Goal: Task Accomplishment & Management: Complete application form

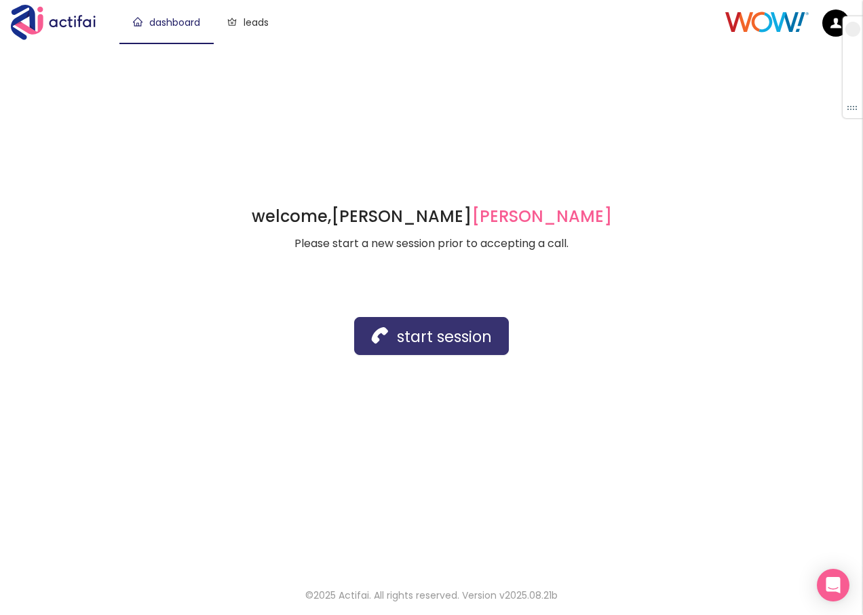
click at [388, 345] on button "start session" at bounding box center [431, 336] width 155 height 38
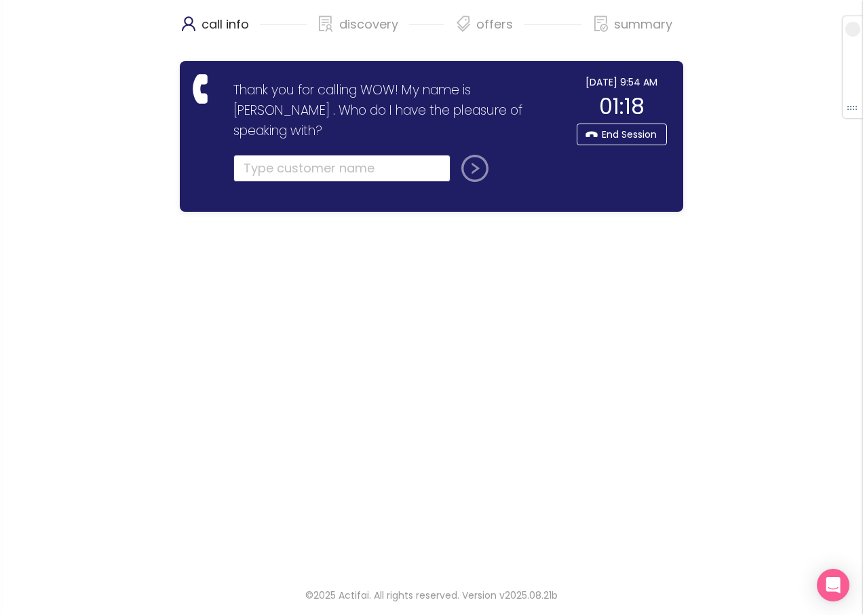
click at [265, 155] on input "text" at bounding box center [341, 168] width 217 height 27
click at [274, 155] on input "text" at bounding box center [341, 168] width 217 height 27
click at [262, 155] on input "text" at bounding box center [341, 168] width 217 height 27
type input "[PERSON_NAME]"
click at [456, 155] on button "submit" at bounding box center [472, 168] width 33 height 27
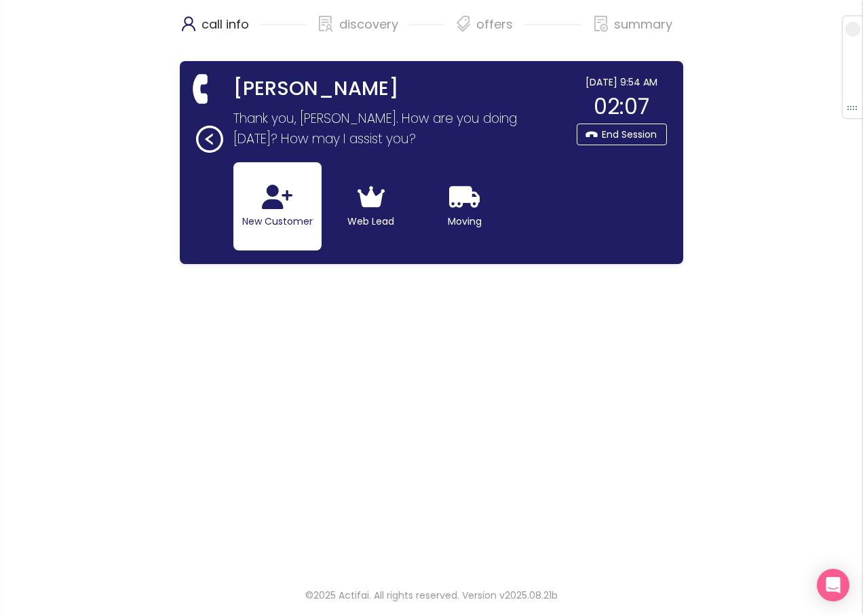
click at [294, 216] on button "New Customer" at bounding box center [277, 206] width 88 height 88
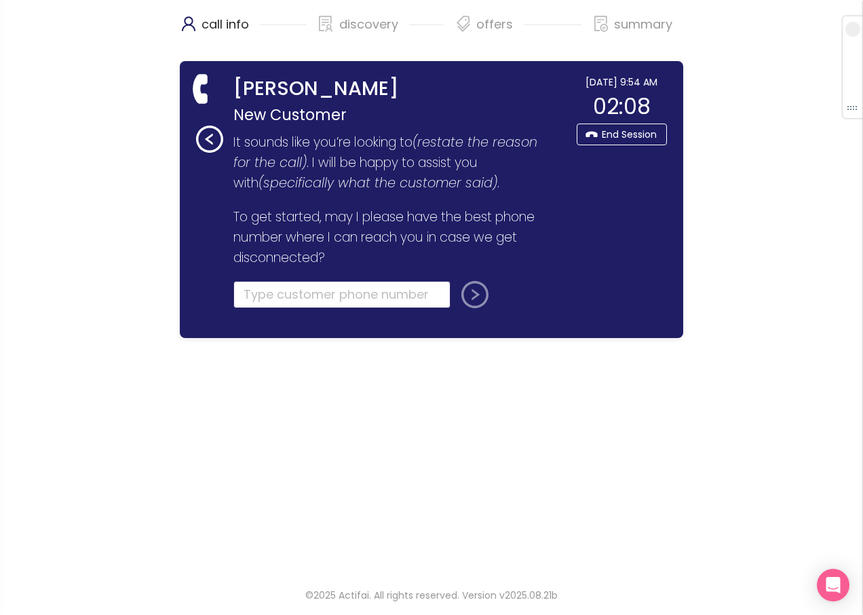
click at [261, 295] on input "tel" at bounding box center [341, 294] width 217 height 27
type input "[PHONE_NUMBER]"
click at [459, 292] on button "submit" at bounding box center [472, 294] width 33 height 27
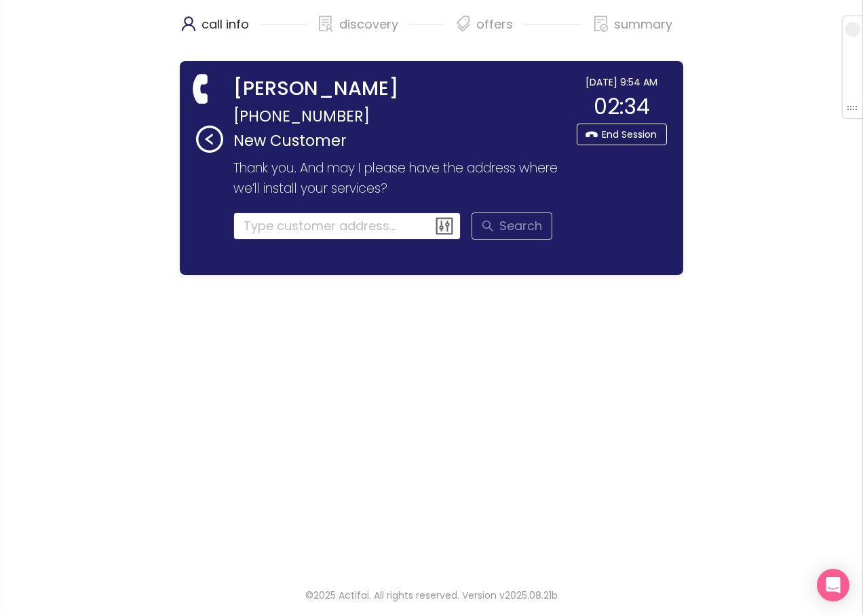
click at [253, 229] on input at bounding box center [347, 225] width 228 height 27
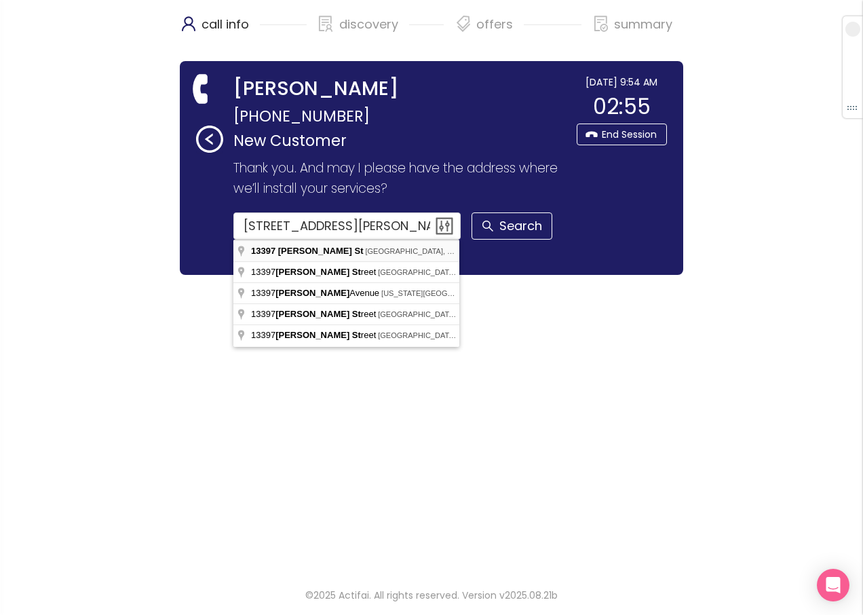
type input "[STREET_ADDRESS][PERSON_NAME]"
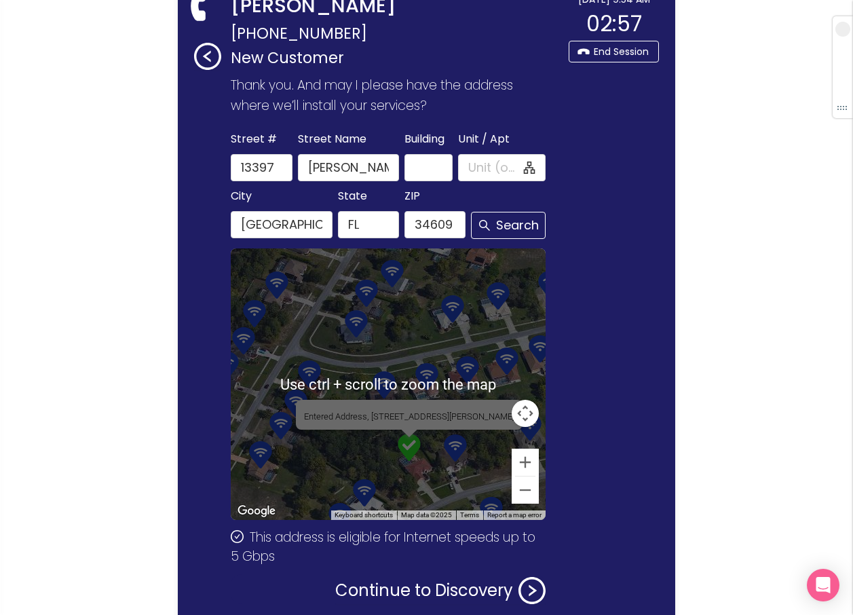
scroll to position [156, 0]
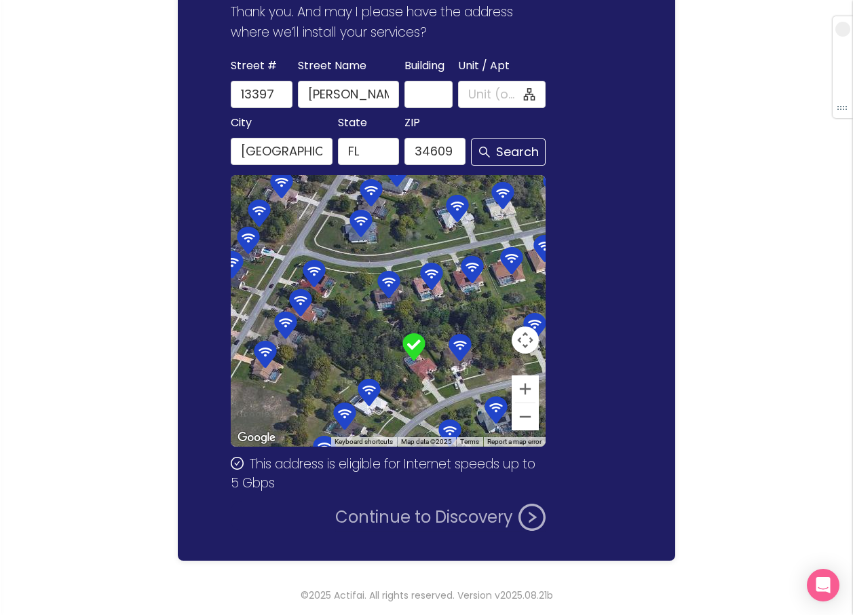
click at [404, 516] on button "Continue to Discovery" at bounding box center [440, 516] width 210 height 27
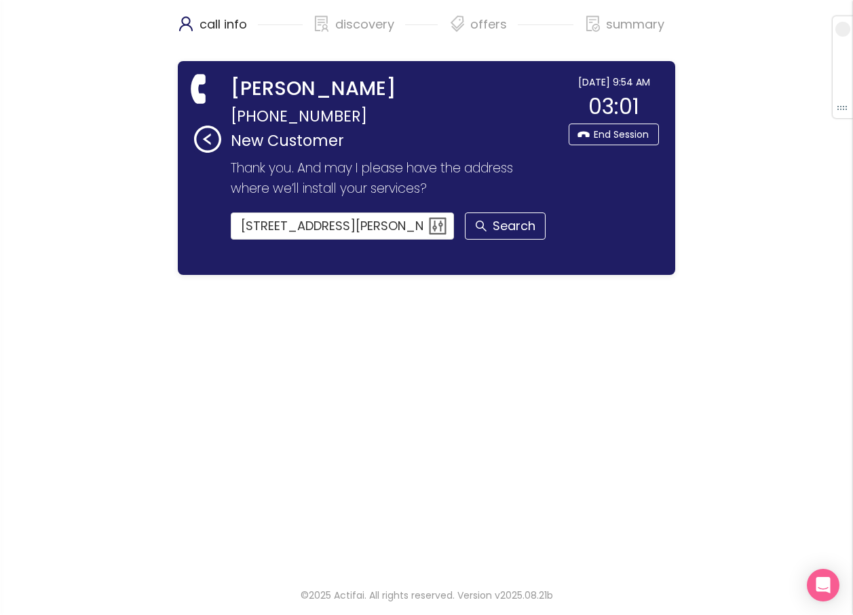
scroll to position [0, 0]
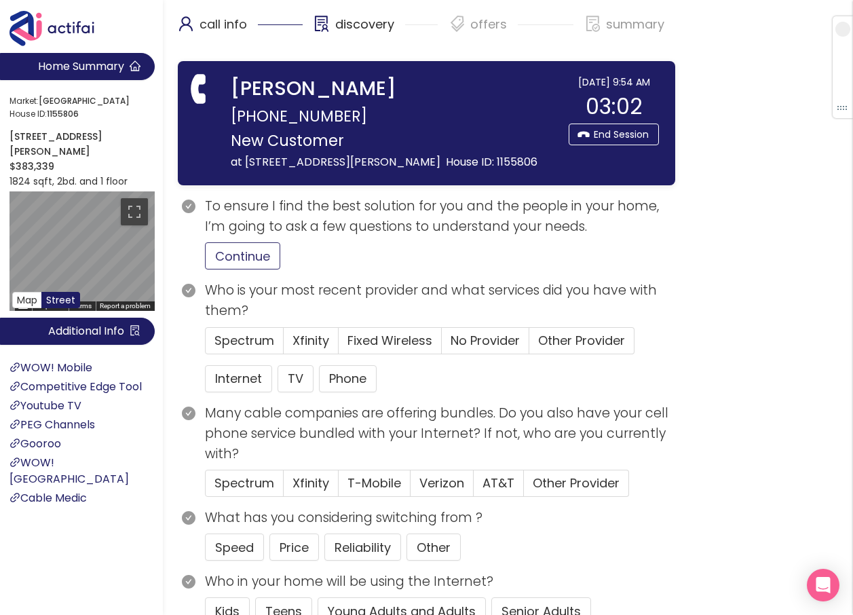
click at [231, 261] on button "Continue" at bounding box center [242, 255] width 75 height 27
click at [246, 377] on button "Internet" at bounding box center [238, 378] width 67 height 27
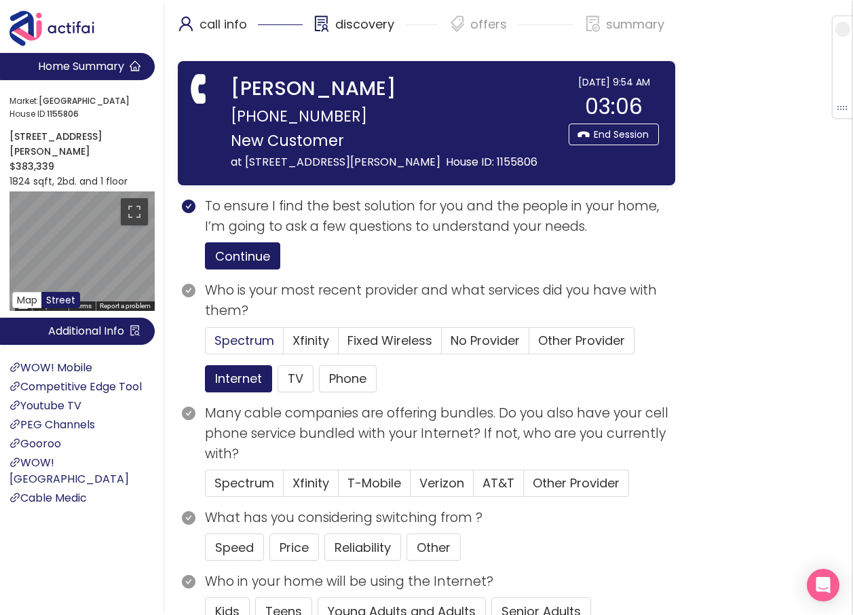
click at [263, 339] on span "Spectrum" at bounding box center [244, 340] width 60 height 17
click at [206, 345] on input "Spectrum" at bounding box center [206, 345] width 0 height 0
click at [285, 381] on button "TV" at bounding box center [295, 378] width 36 height 27
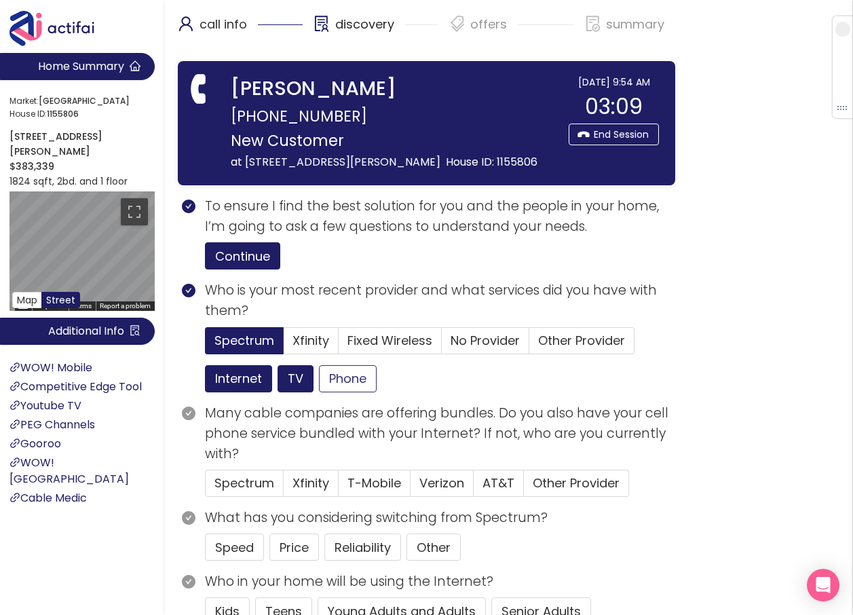
click at [344, 381] on button "Phone" at bounding box center [348, 378] width 58 height 27
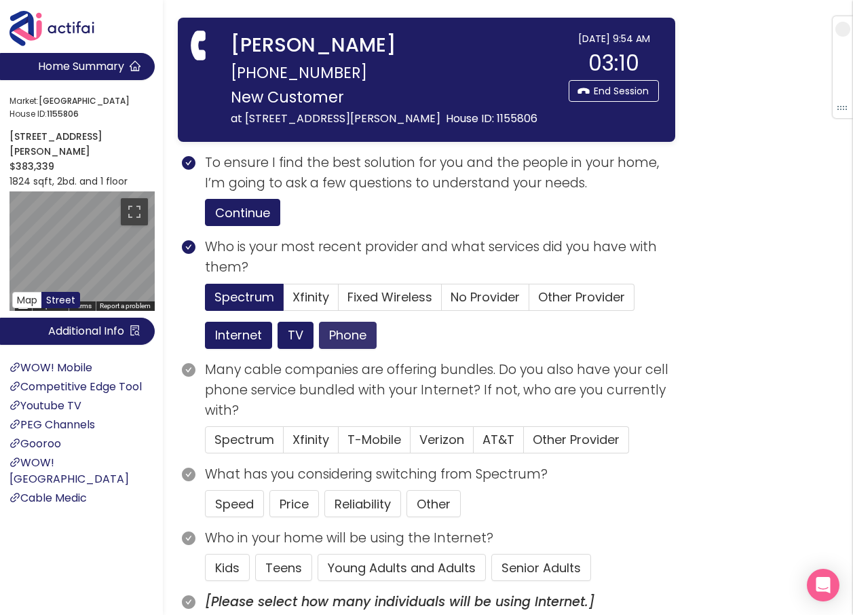
scroll to position [68, 0]
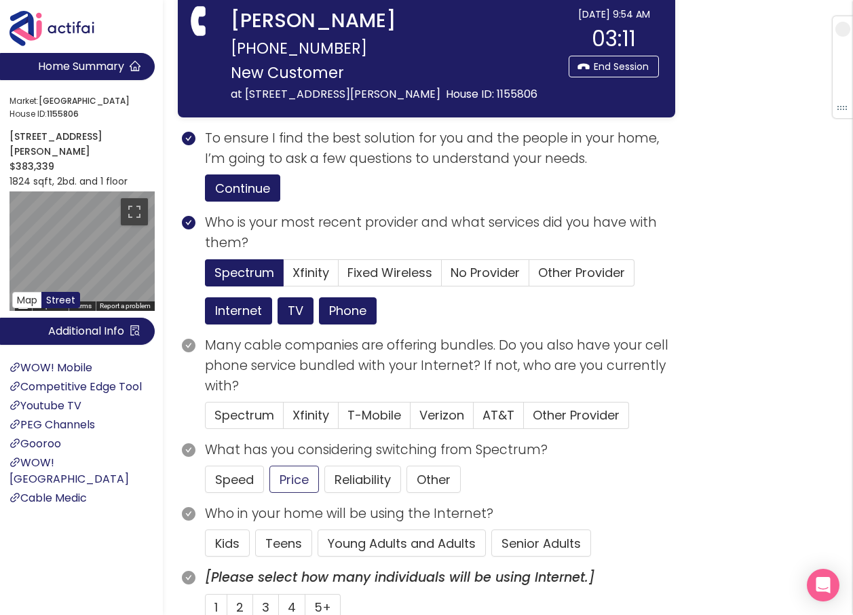
click at [296, 480] on button "Price" at bounding box center [294, 478] width 50 height 27
click at [221, 415] on span "Spectrum" at bounding box center [244, 414] width 60 height 17
click at [206, 419] on input "Spectrum" at bounding box center [206, 419] width 0 height 0
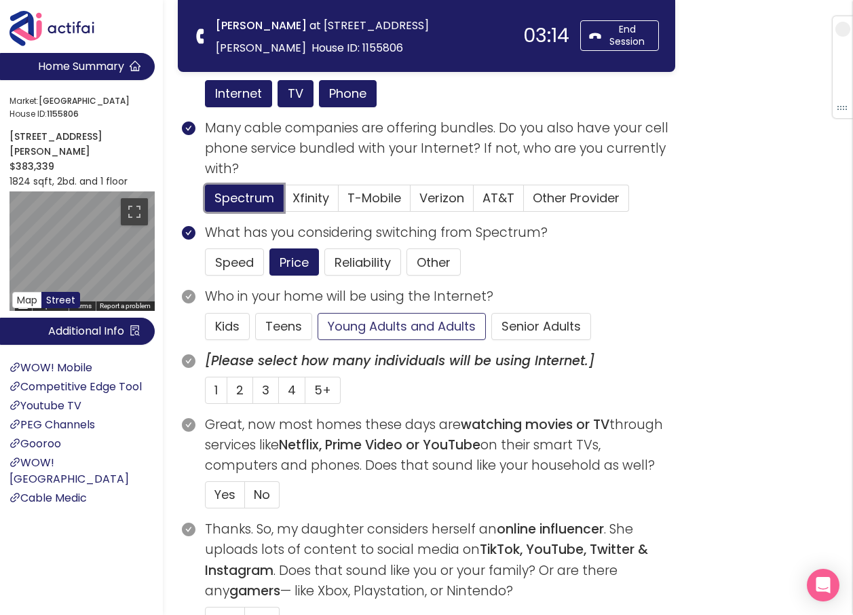
scroll to position [204, 0]
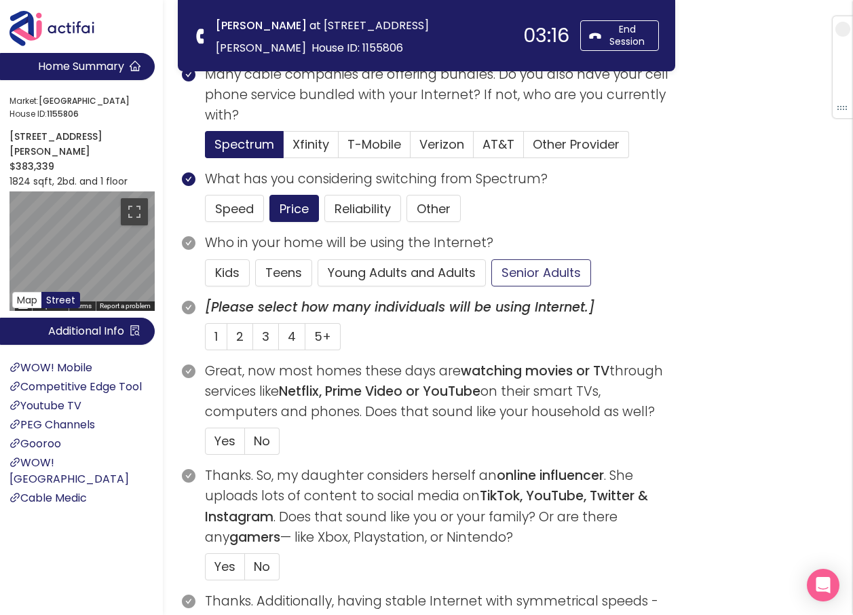
click at [508, 266] on button "Senior Adults" at bounding box center [541, 272] width 100 height 27
click at [237, 338] on span "2" at bounding box center [239, 336] width 7 height 17
click at [227, 341] on input "2" at bounding box center [227, 341] width 0 height 0
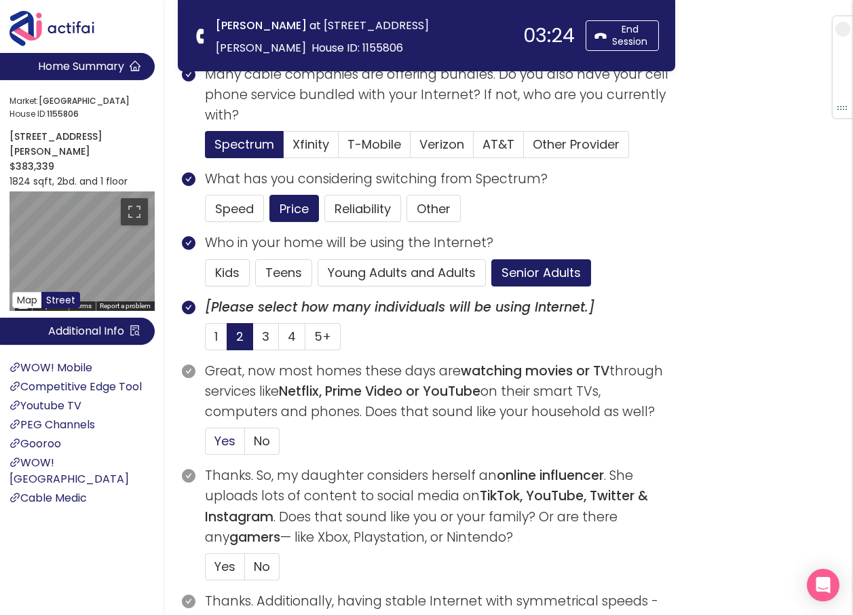
click at [223, 439] on span "Yes" at bounding box center [224, 440] width 21 height 17
click at [206, 445] on input "Yes" at bounding box center [206, 445] width 0 height 0
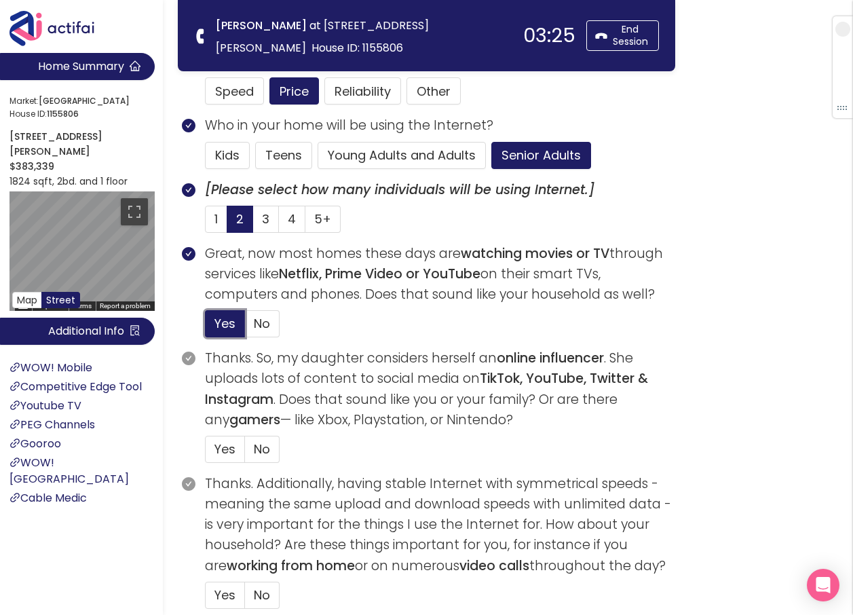
scroll to position [339, 0]
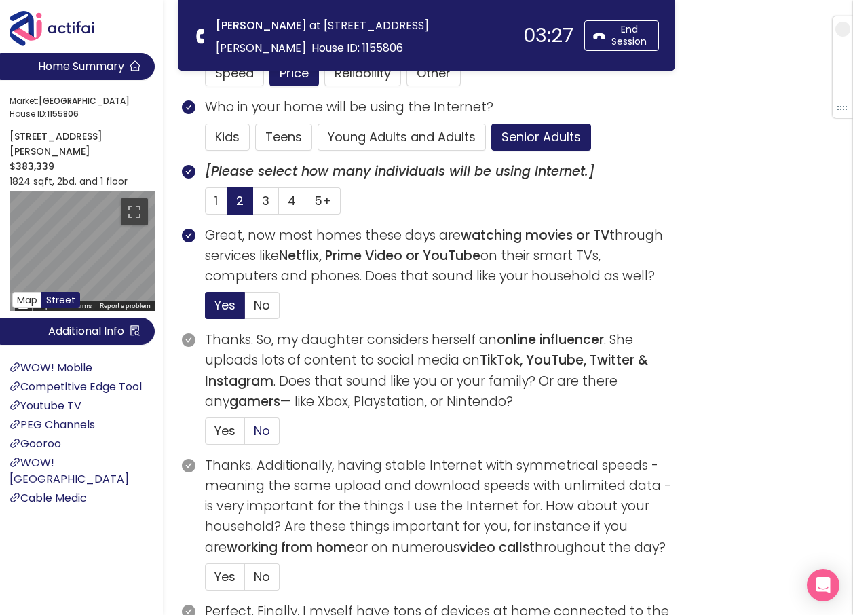
click at [268, 433] on span "No" at bounding box center [262, 430] width 16 height 17
click at [245, 435] on input "No" at bounding box center [245, 435] width 0 height 0
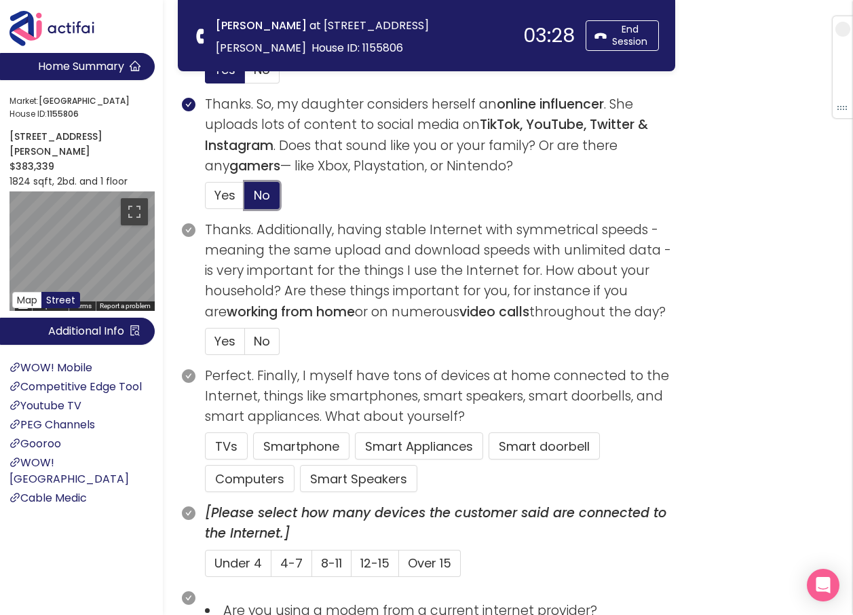
scroll to position [611, 0]
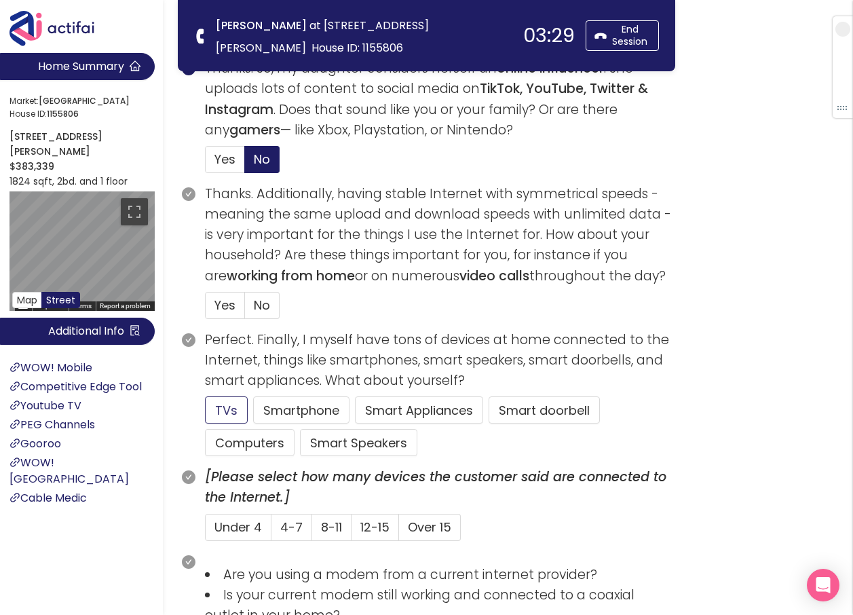
click at [230, 414] on button "TVs" at bounding box center [226, 409] width 43 height 27
drag, startPoint x: 237, startPoint y: 442, endPoint x: 282, endPoint y: 440, distance: 44.1
click at [238, 442] on button "Computers" at bounding box center [250, 442] width 90 height 27
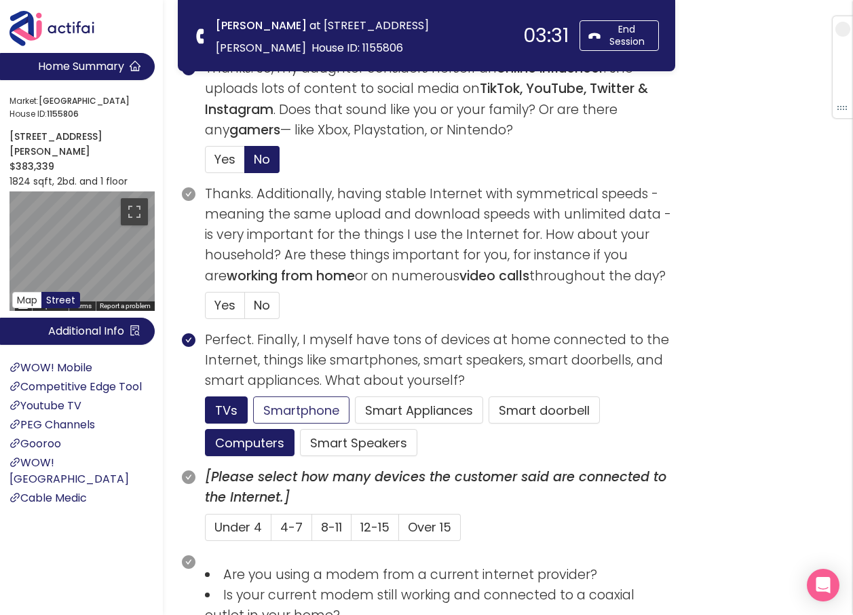
click at [277, 403] on button "Smartphone" at bounding box center [301, 409] width 96 height 27
click at [258, 299] on span "No" at bounding box center [262, 304] width 16 height 17
click at [245, 309] on input "No" at bounding box center [245, 309] width 0 height 0
click at [284, 524] on span "4-7" at bounding box center [291, 526] width 22 height 17
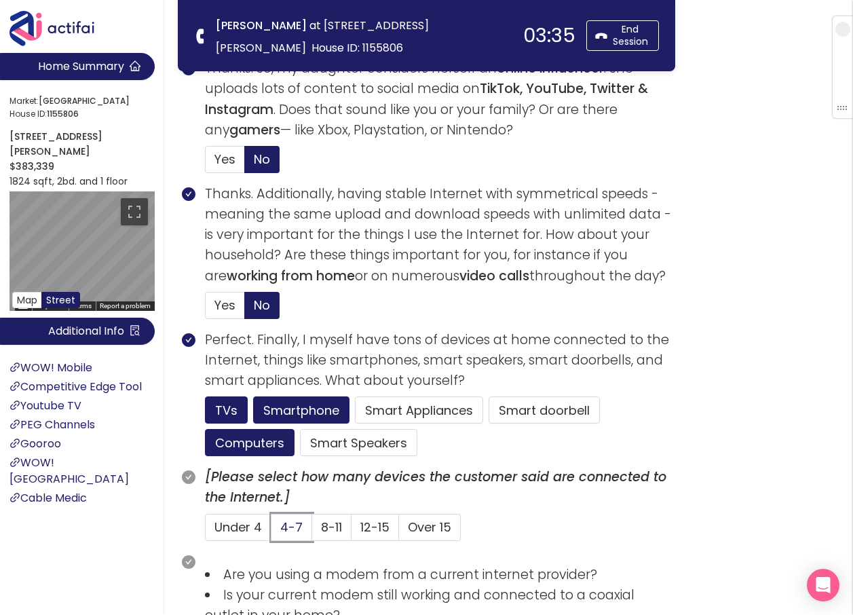
click at [271, 531] on input "4-7" at bounding box center [271, 531] width 0 height 0
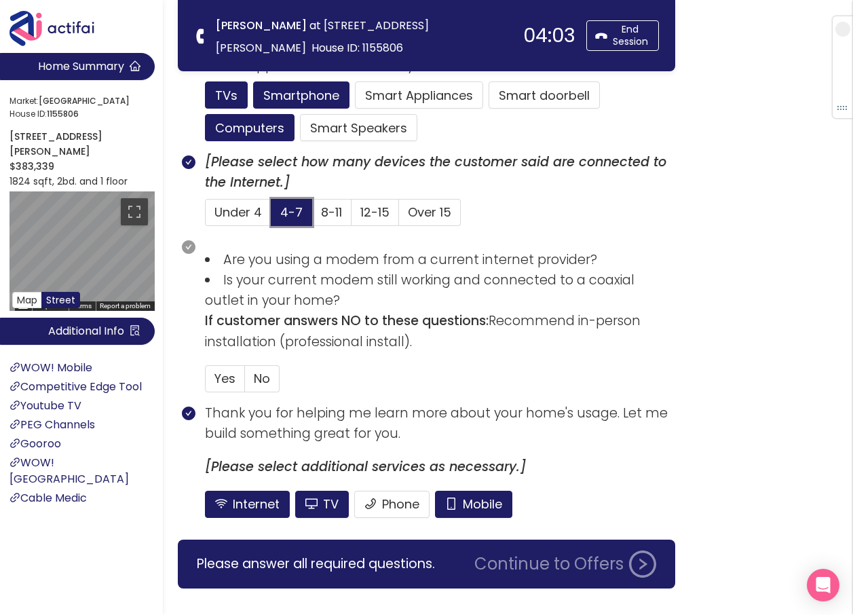
scroll to position [950, 0]
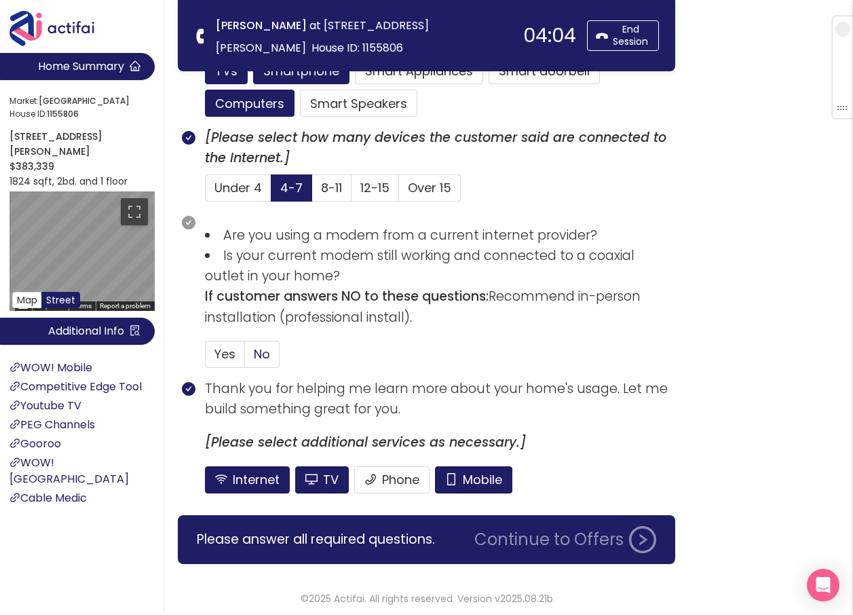
click at [263, 353] on span "No" at bounding box center [262, 353] width 16 height 17
click at [245, 358] on input "No" at bounding box center [245, 358] width 0 height 0
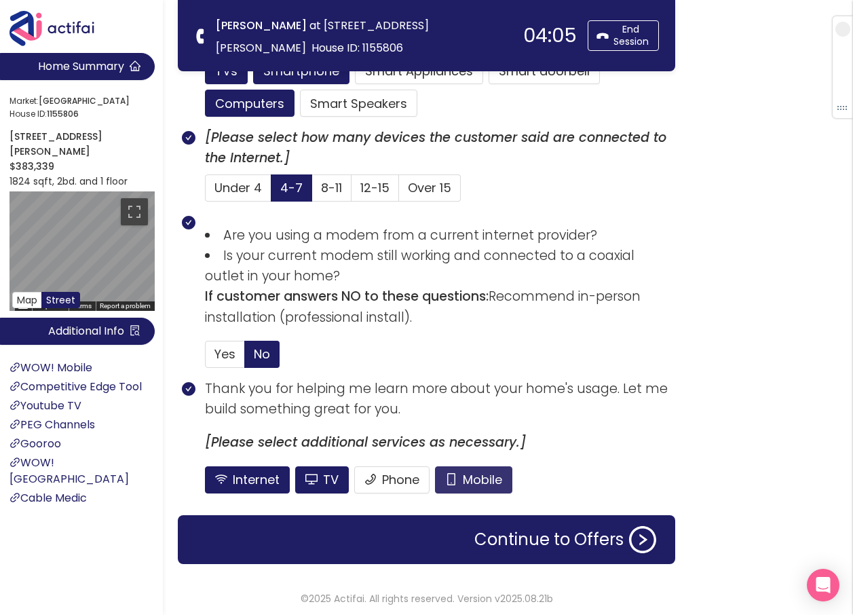
click at [456, 479] on button "Mobile" at bounding box center [473, 479] width 77 height 27
click at [391, 476] on button "Phone" at bounding box center [391, 479] width 75 height 27
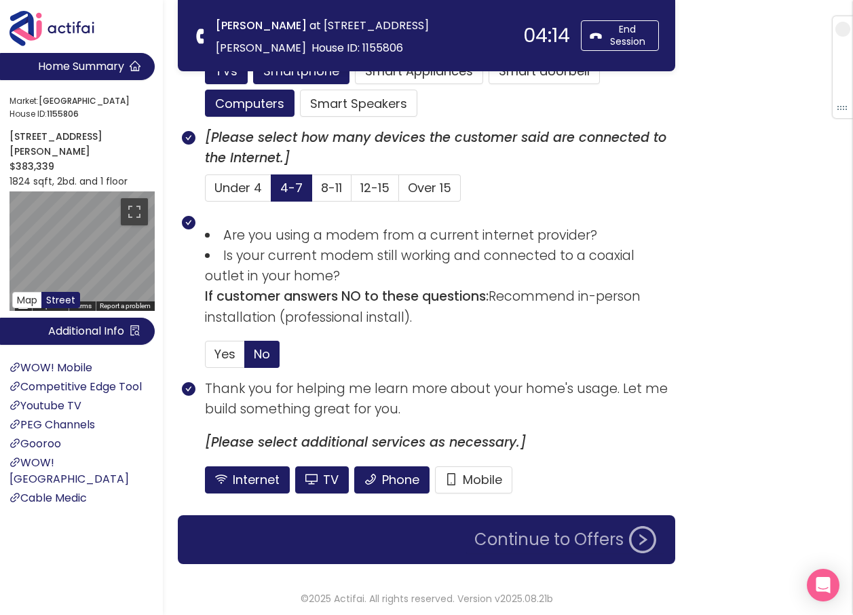
click at [539, 541] on button "Continue to Offers" at bounding box center [565, 539] width 198 height 27
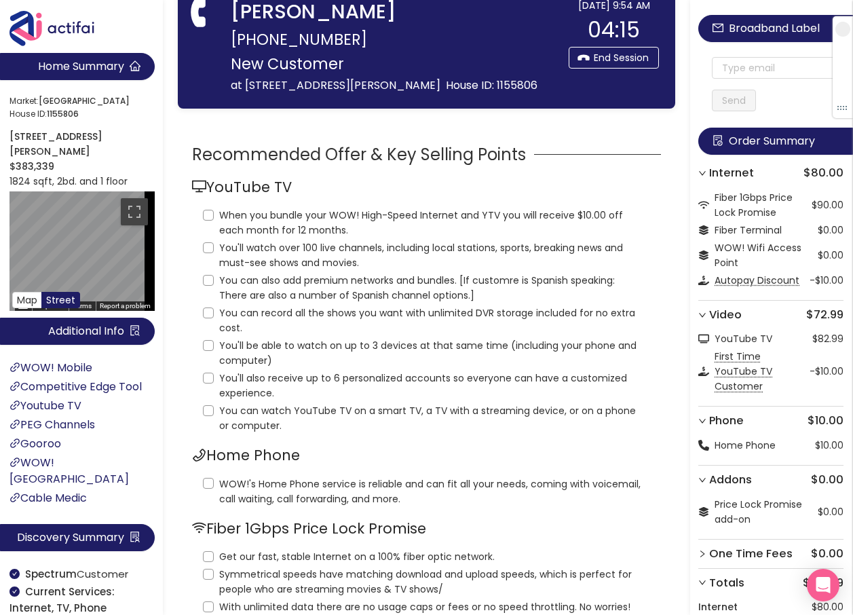
scroll to position [0, 0]
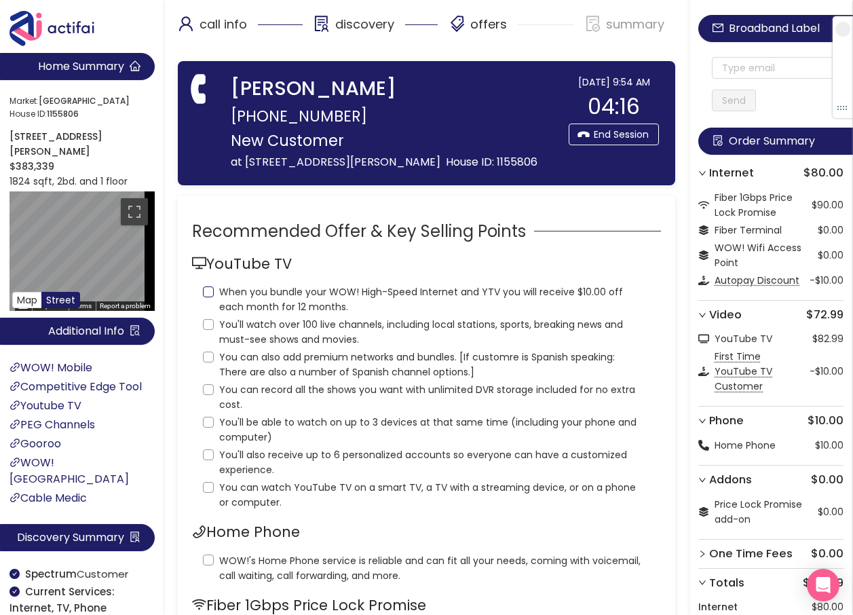
click at [204, 291] on input "When you bundle your WOW! High-Speed Internet and YTV you will receive $10.00 o…" at bounding box center [208, 291] width 11 height 11
checkbox input "true"
click at [209, 324] on input "You'll watch over 100 live channels, including local stations, sports, breaking…" at bounding box center [208, 324] width 11 height 11
checkbox input "true"
click at [210, 352] on input "You can also add premium networks and bundles. [If customre is Spanish speaking…" at bounding box center [208, 356] width 11 height 11
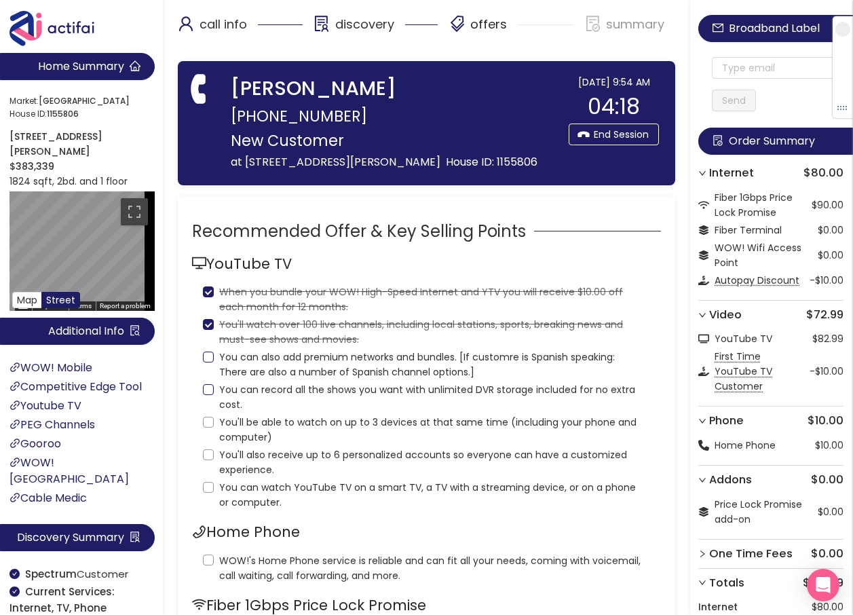
checkbox input "true"
click at [206, 388] on input "You can record all the shows you want with unlimited DVR storage included for n…" at bounding box center [208, 389] width 11 height 11
checkbox input "true"
click at [209, 422] on input "You'll be able to watch on up to 3 devices at that same time (including your ph…" at bounding box center [208, 422] width 11 height 11
checkbox input "true"
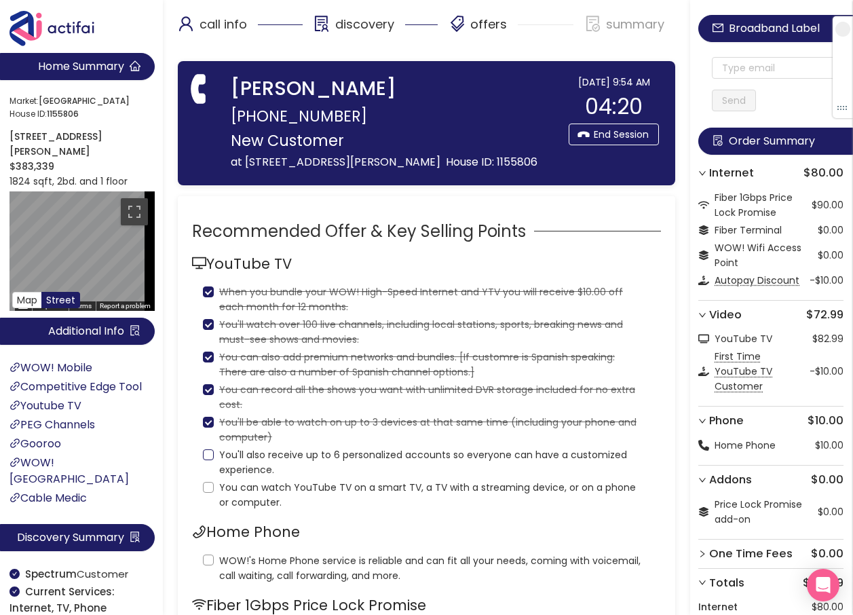
click at [208, 452] on input "You'll also receive up to 6 personalized accounts so everyone can have a custom…" at bounding box center [208, 454] width 11 height 11
checkbox input "true"
click at [206, 481] on label "You can watch YouTube TV on a smart TV, a TV with a streaming device, or on a p…" at bounding box center [426, 493] width 447 height 33
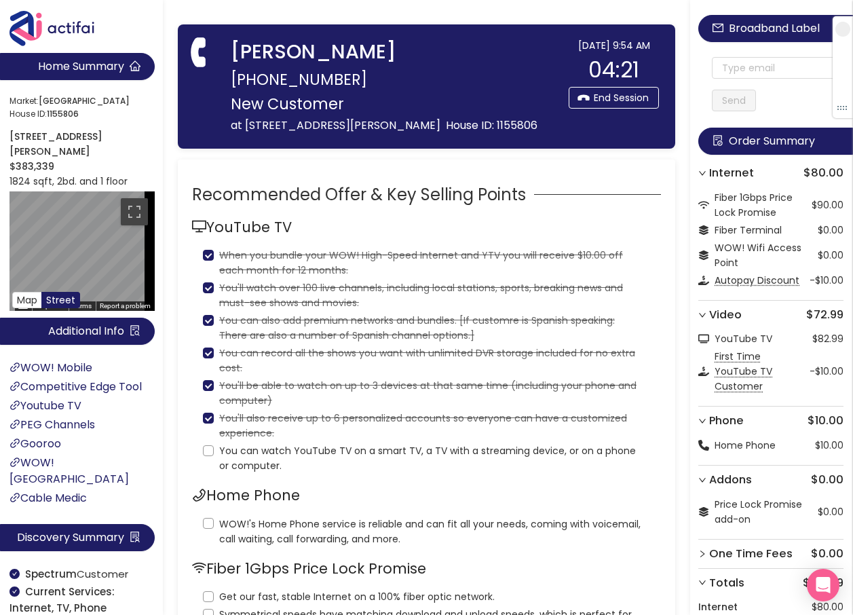
scroll to position [136, 0]
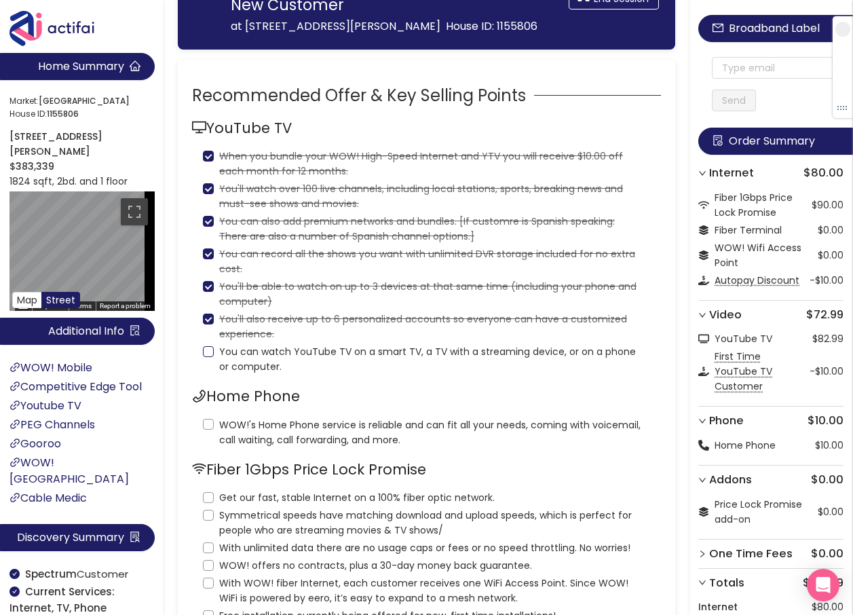
click at [207, 352] on input "You can watch YouTube TV on a smart TV, a TV with a streaming device, or on a p…" at bounding box center [208, 351] width 11 height 11
checkbox input "true"
click at [209, 424] on input "WOW!'s Home Phone service is reliable and can fit all your needs, coming with v…" at bounding box center [208, 424] width 11 height 11
checkbox input "true"
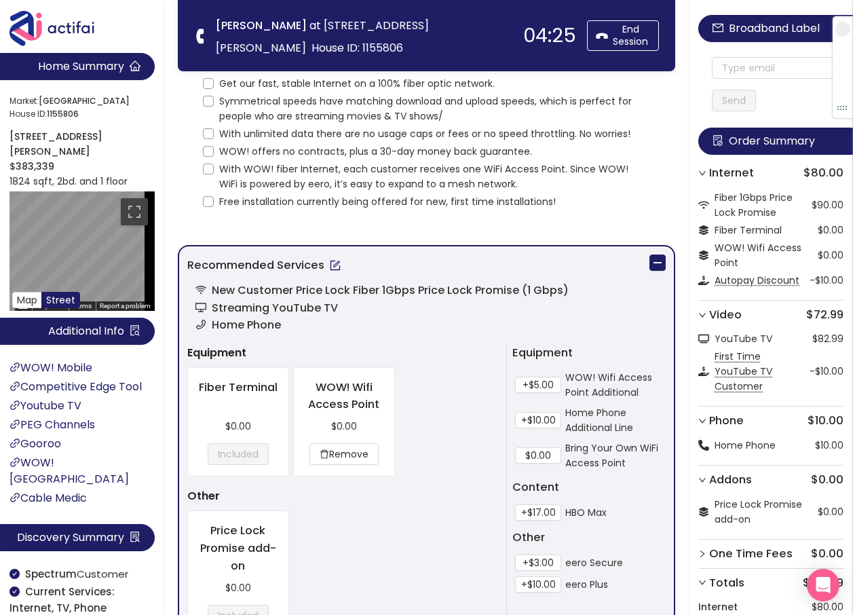
scroll to position [475, 0]
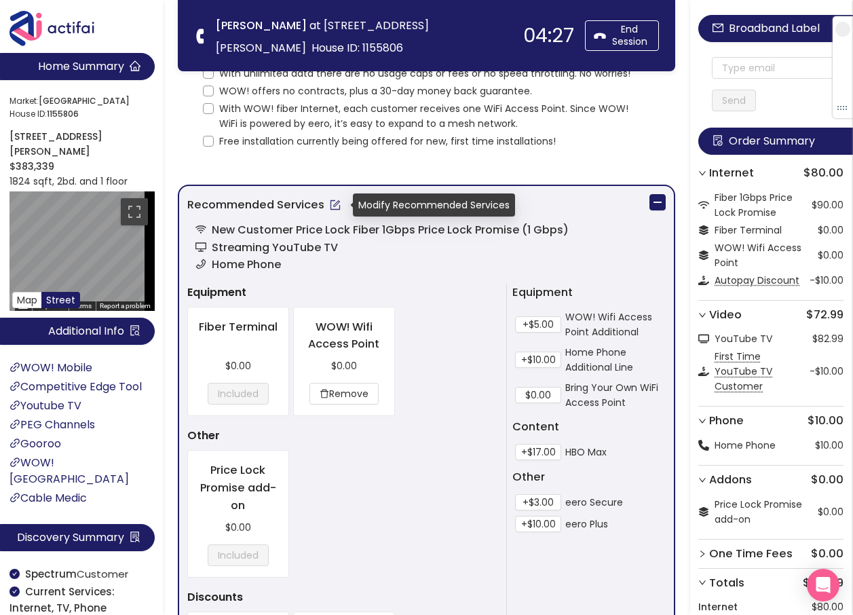
click at [338, 208] on button "button" at bounding box center [335, 205] width 22 height 22
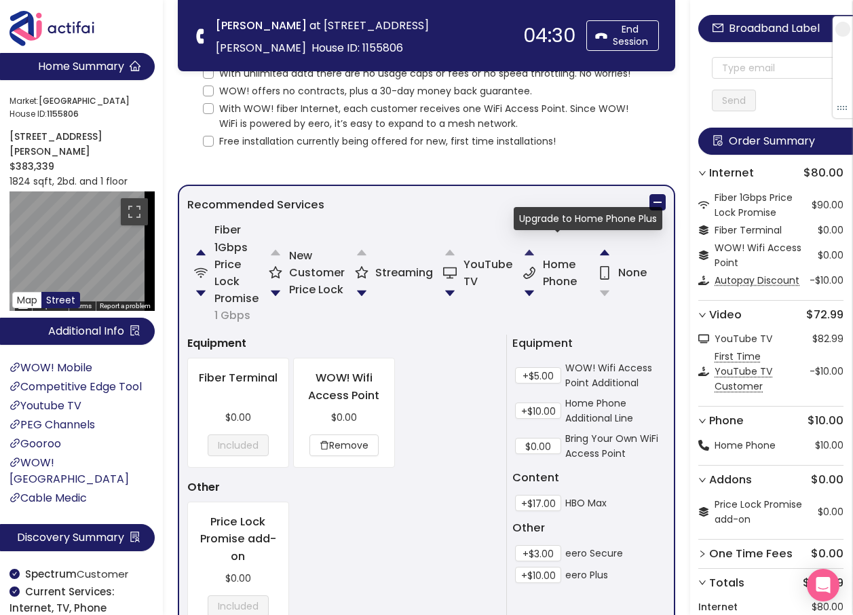
click at [527, 252] on button "button" at bounding box center [529, 252] width 27 height 27
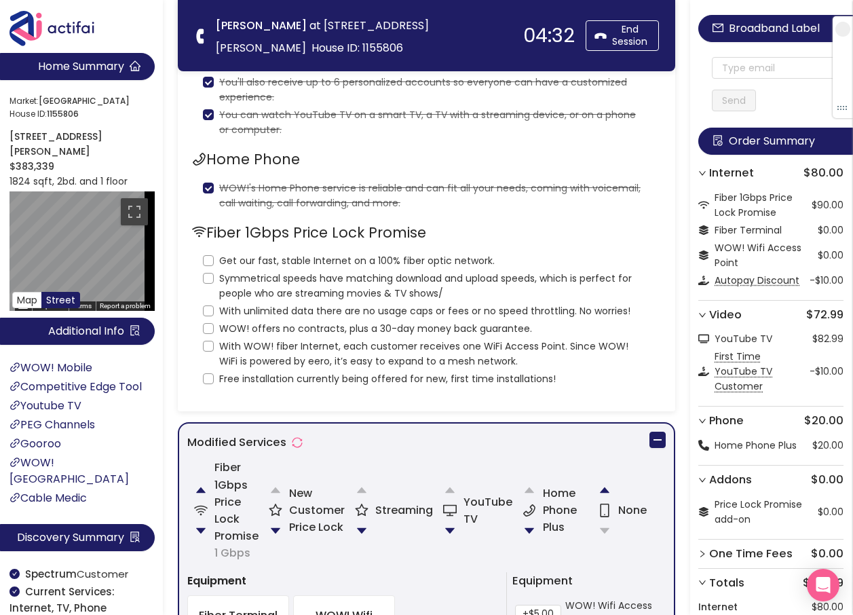
scroll to position [204, 0]
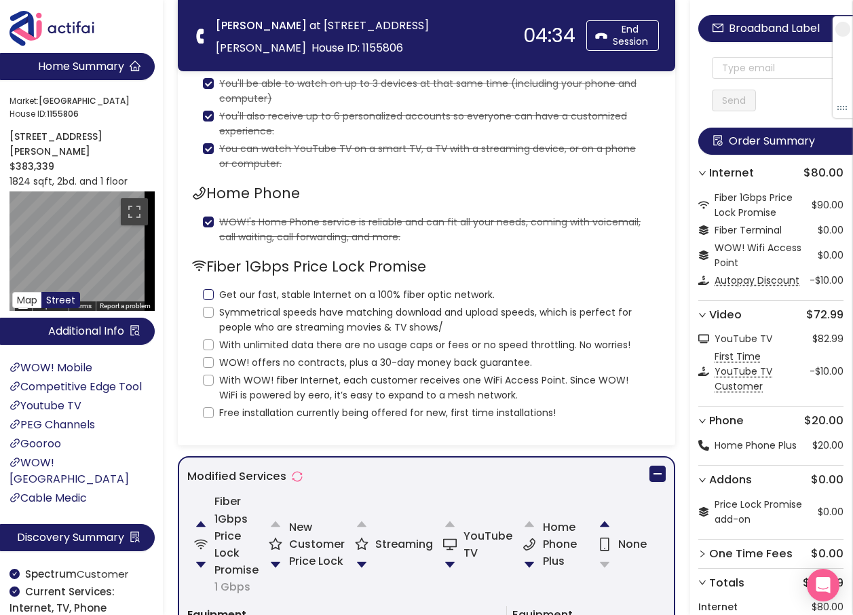
click at [212, 295] on input "Get our fast, stable Internet on a 100% fiber optic network." at bounding box center [208, 294] width 11 height 11
checkbox input "true"
click at [204, 315] on input "Symmetrical speeds have matching download and upload speeds, which is perfect f…" at bounding box center [208, 312] width 11 height 11
checkbox input "true"
click at [206, 339] on label "With unlimited data there are no usage caps or fees or no speed throttling. No …" at bounding box center [419, 343] width 433 height 18
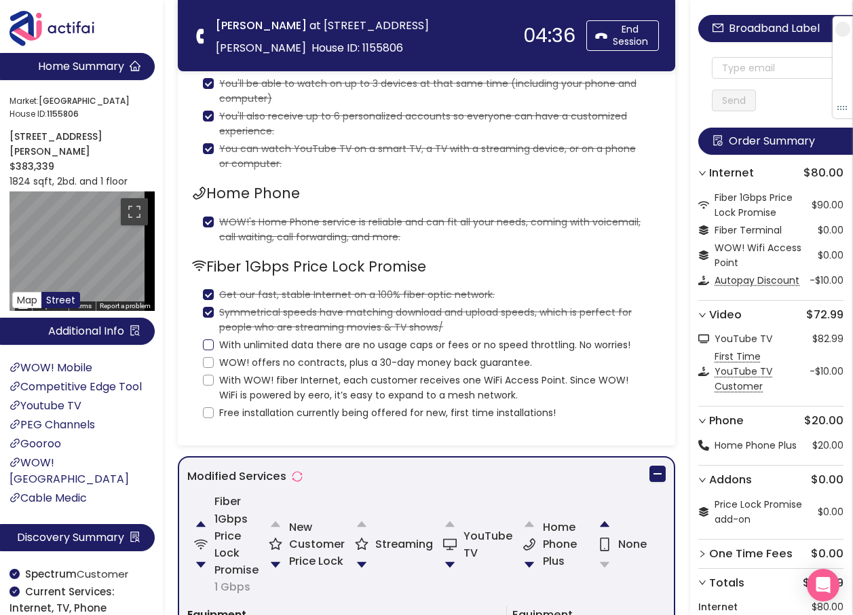
click at [206, 339] on input "With unlimited data there are no usage caps or fees or no speed throttling. No …" at bounding box center [208, 344] width 11 height 11
checkbox input "true"
click at [206, 362] on input "WOW! offers no contracts, plus a 30-day money back guarantee." at bounding box center [208, 362] width 11 height 11
checkbox input "true"
click at [205, 385] on label "With WOW! fiber Internet, each customer receives one WiFi Access Point. Since W…" at bounding box center [426, 386] width 447 height 33
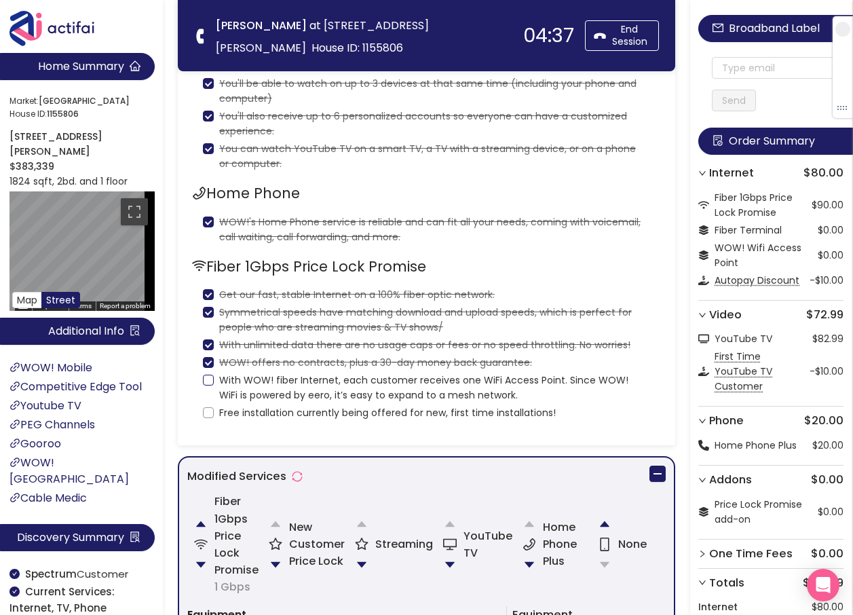
click at [205, 385] on input "With WOW! fiber Internet, each customer receives one WiFi Access Point. Since W…" at bounding box center [208, 379] width 11 height 11
checkbox input "true"
click at [212, 413] on input "Free installation currently being offered for new, first time installations!" at bounding box center [208, 412] width 11 height 11
checkbox input "true"
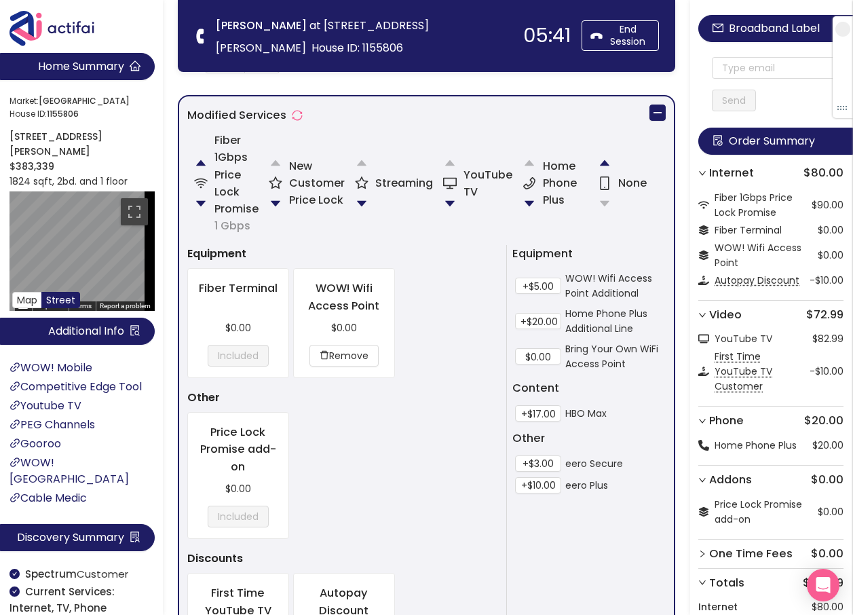
scroll to position [950, 0]
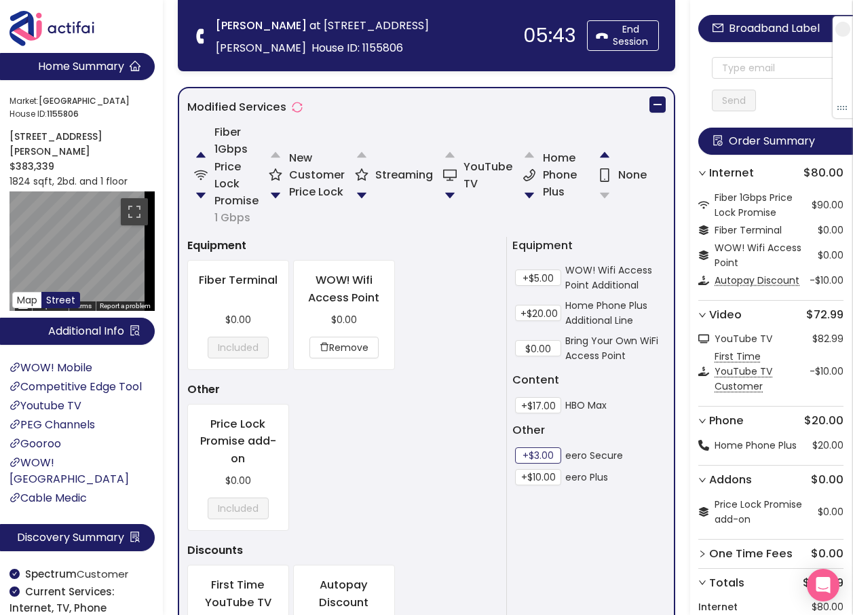
click at [541, 457] on button "+$3.00" at bounding box center [538, 455] width 46 height 16
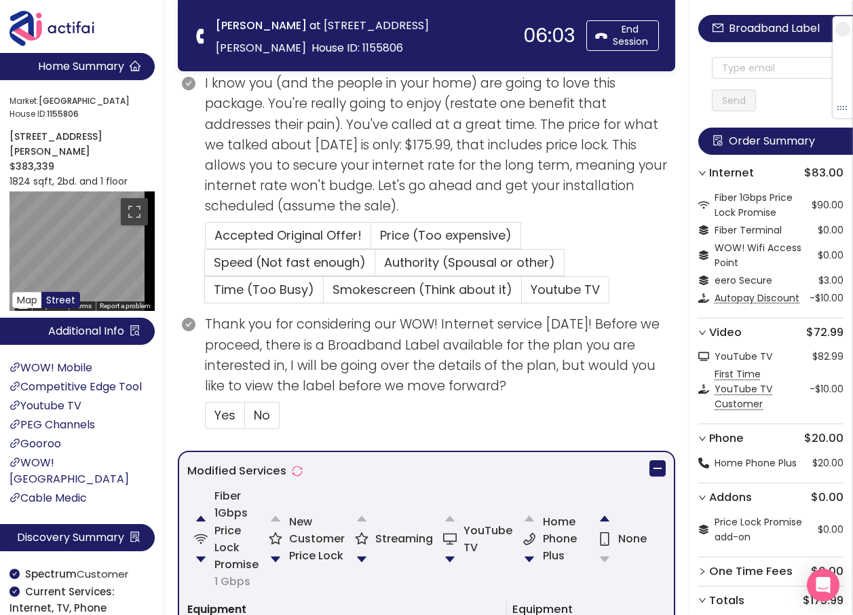
scroll to position [678, 0]
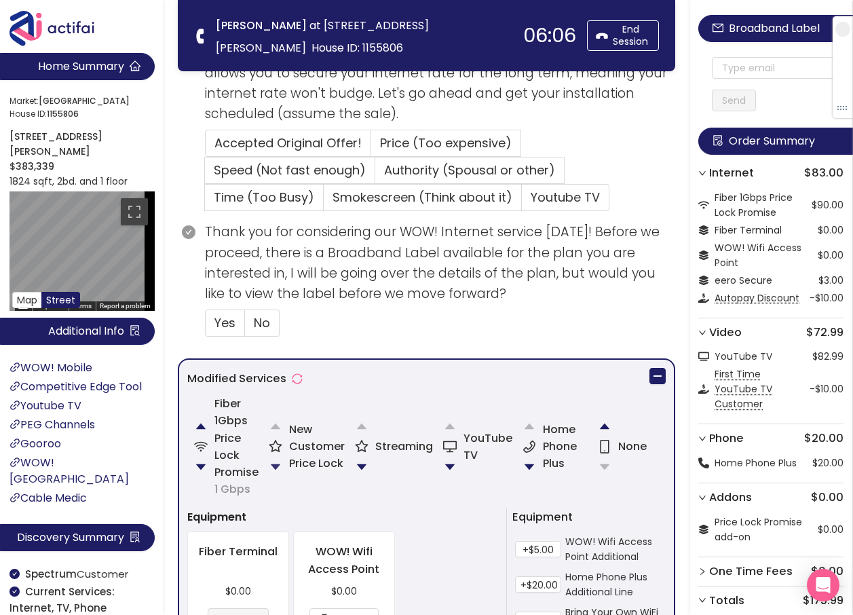
click at [277, 462] on button "button" at bounding box center [275, 466] width 27 height 27
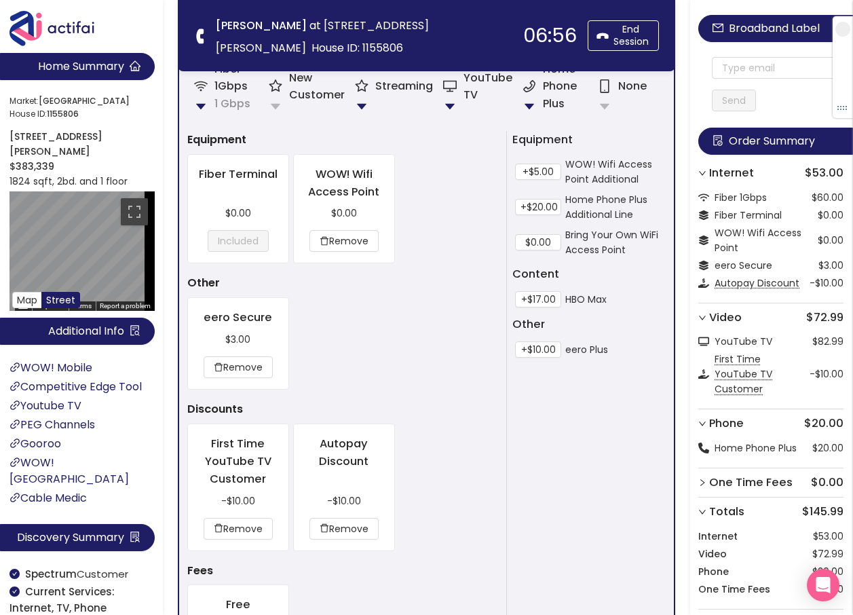
scroll to position [1218, 0]
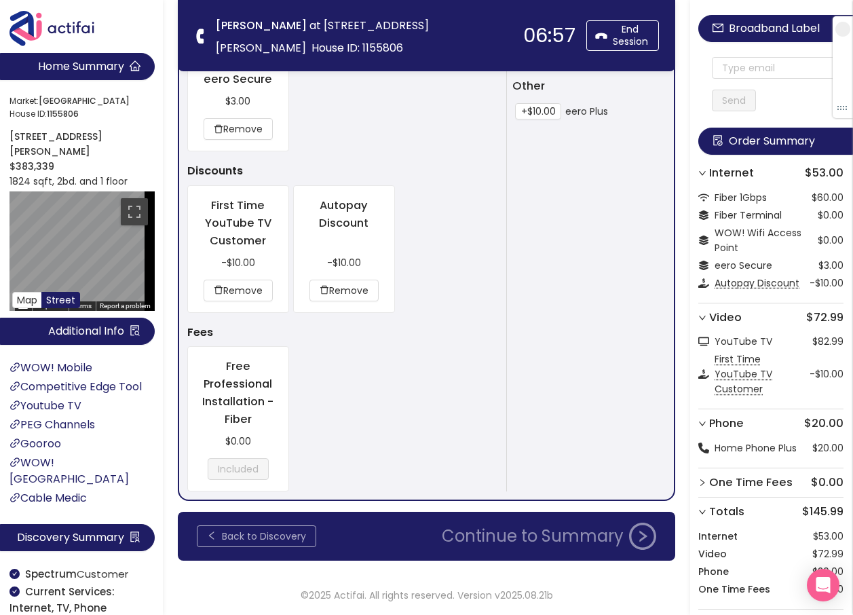
click at [246, 530] on button "Back to Discovery" at bounding box center [256, 536] width 119 height 22
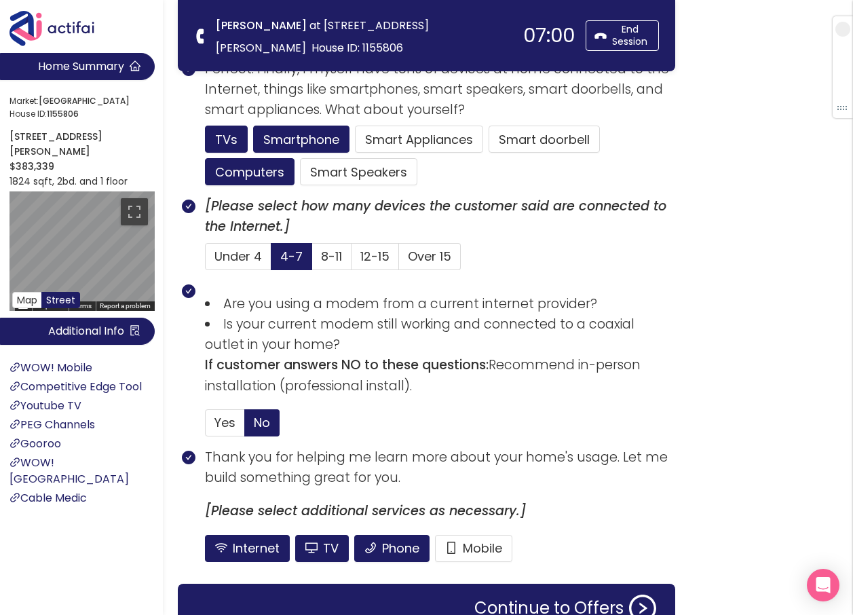
scroll to position [882, 0]
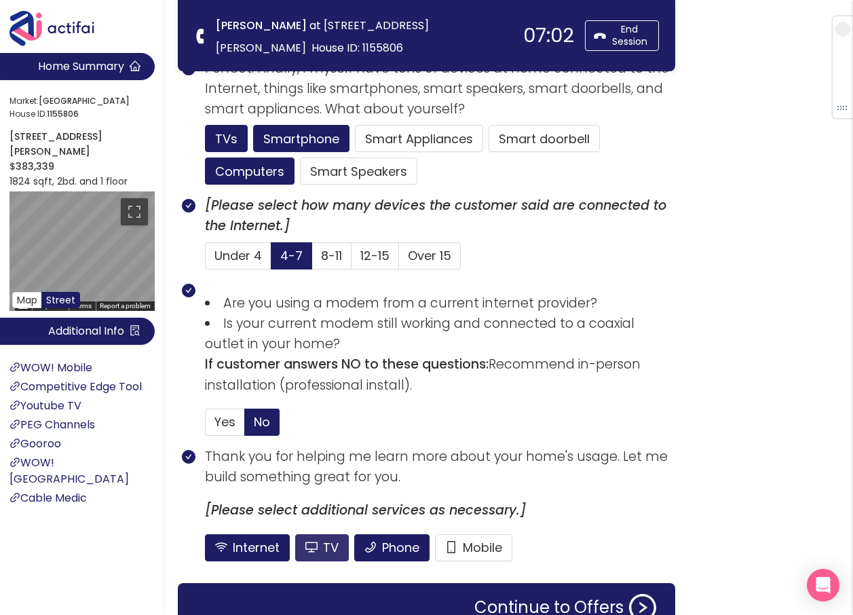
click at [321, 545] on button "TV" at bounding box center [322, 547] width 54 height 27
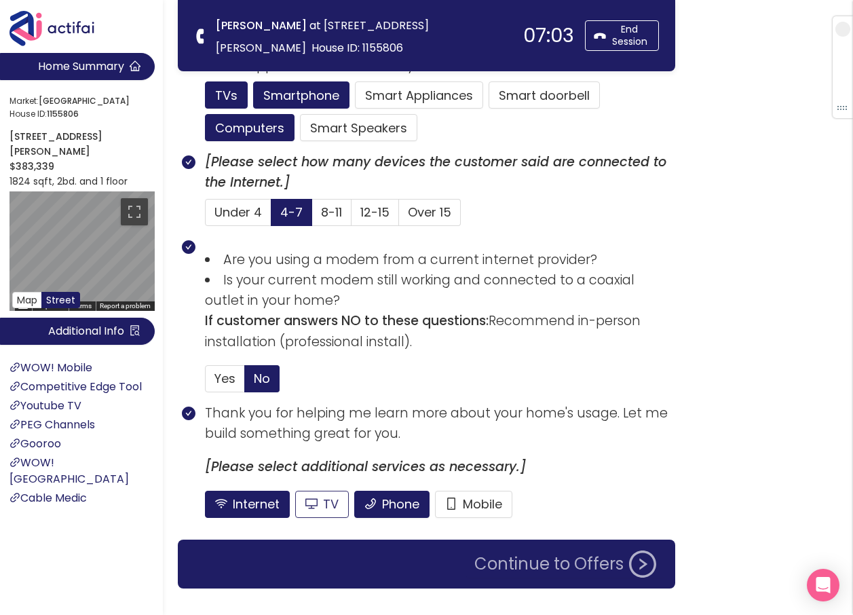
scroll to position [953, 0]
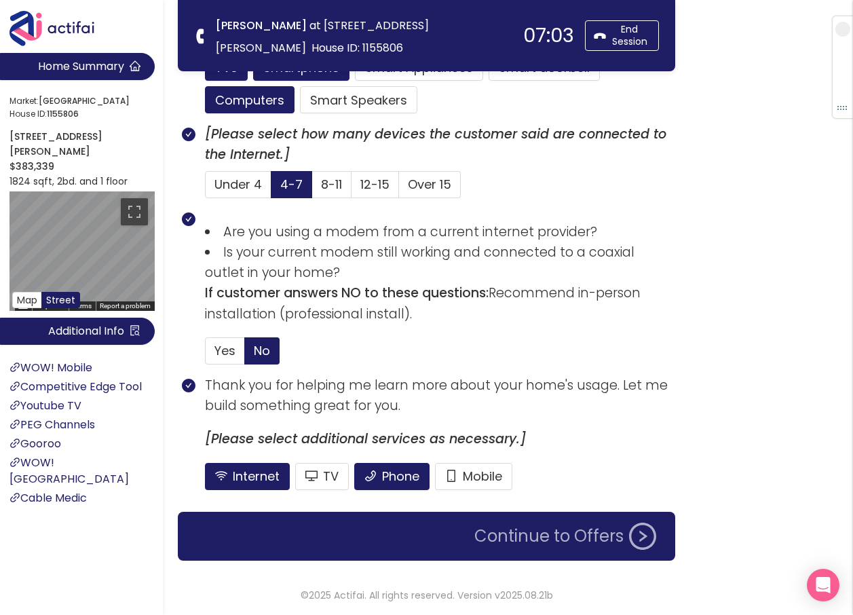
click at [559, 535] on button "Continue to Offers" at bounding box center [565, 535] width 198 height 27
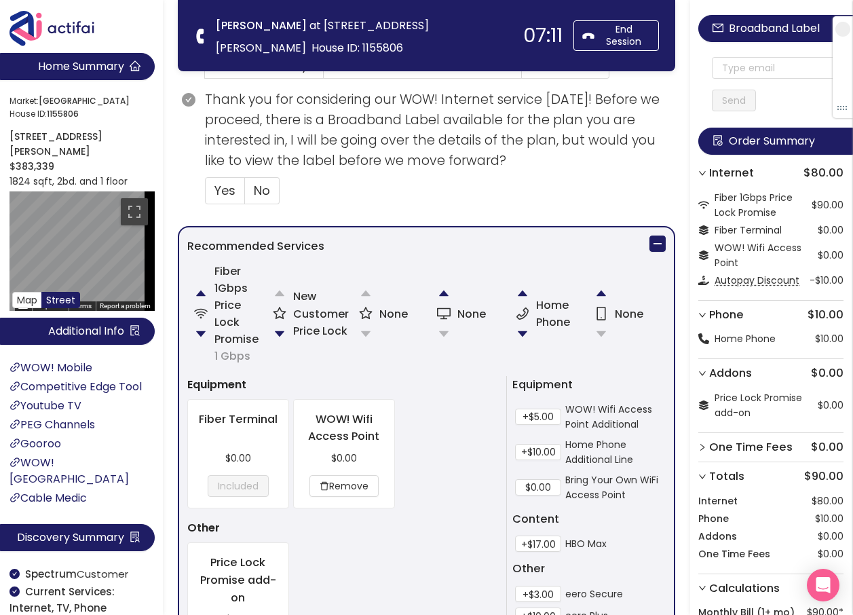
scroll to position [678, 0]
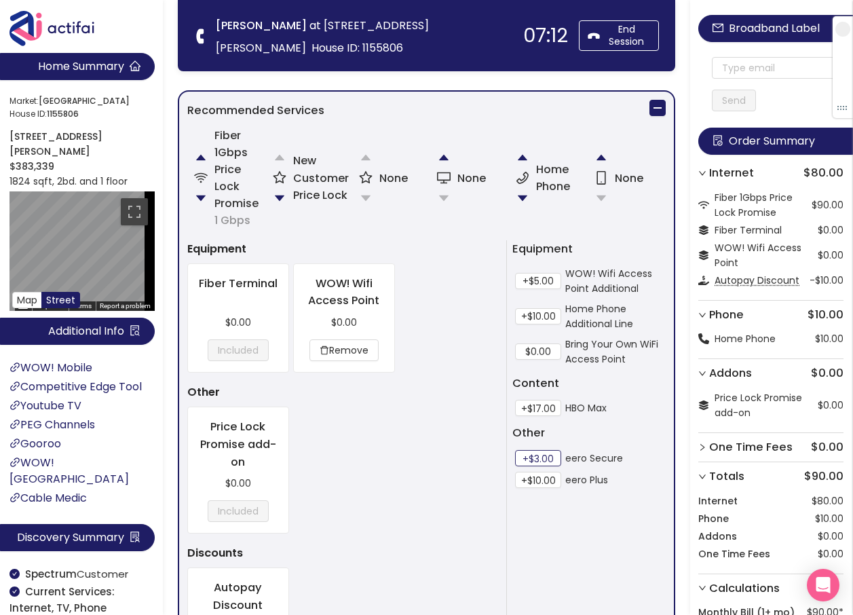
click at [536, 454] on button "+$3.00" at bounding box center [538, 458] width 46 height 16
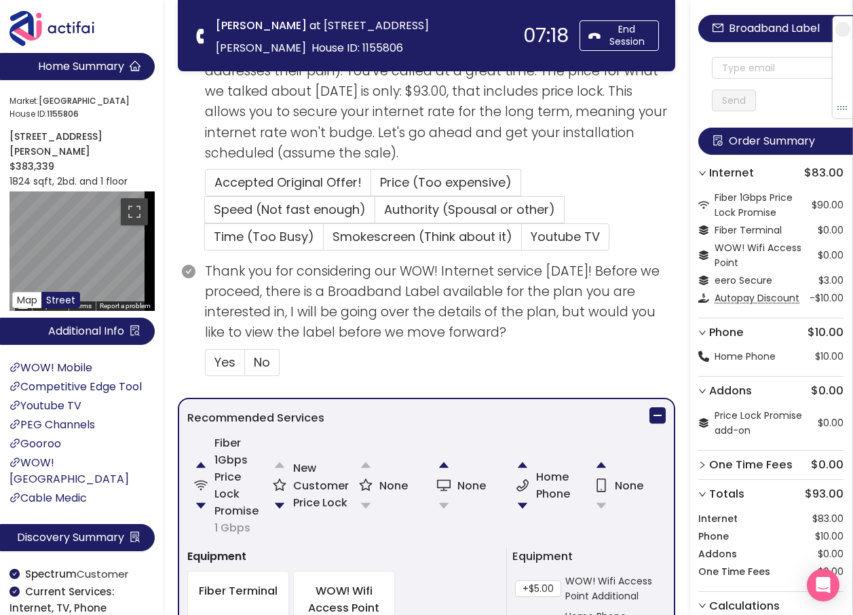
scroll to position [407, 0]
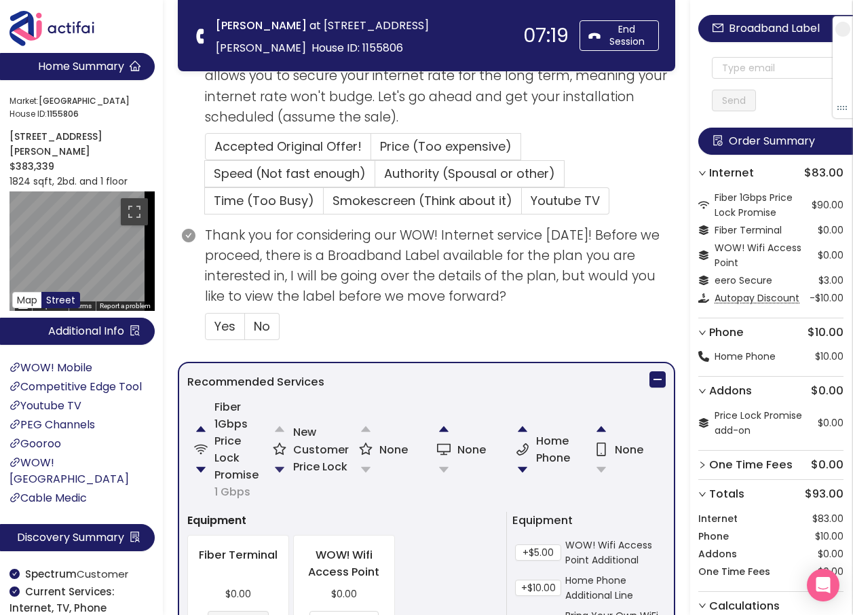
click at [280, 467] on button "button" at bounding box center [279, 469] width 27 height 27
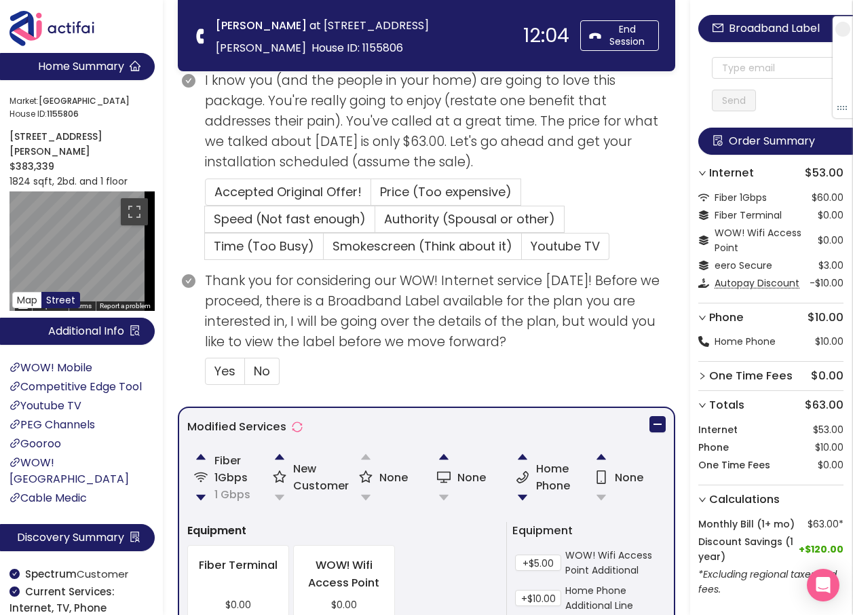
scroll to position [339, 0]
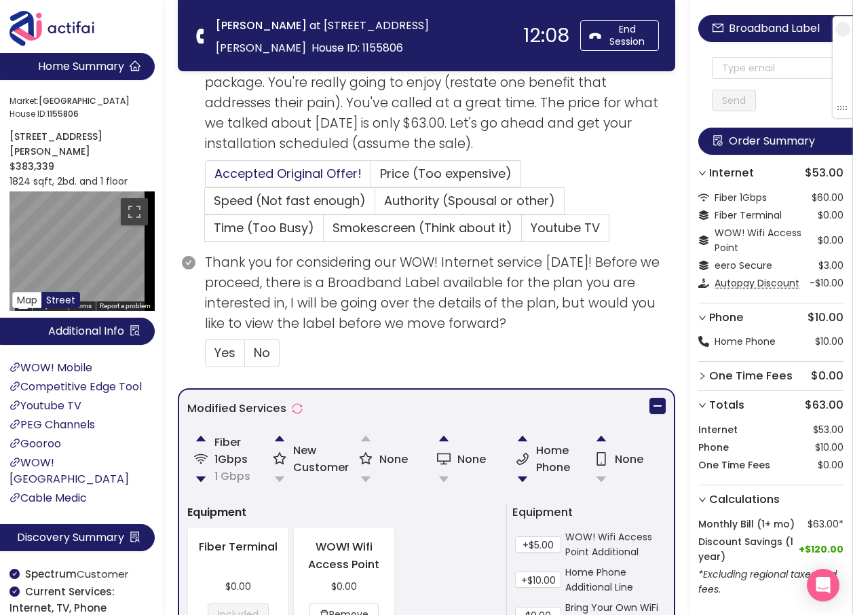
click at [250, 170] on span "Accepted Original Offer!" at bounding box center [287, 173] width 147 height 17
click at [206, 178] on input "Accepted Original Offer!" at bounding box center [206, 178] width 0 height 0
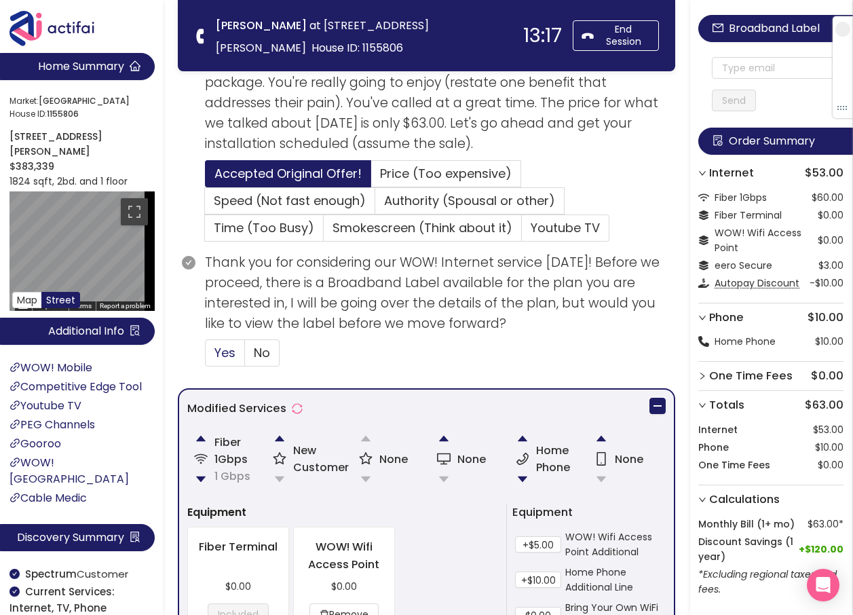
click at [227, 357] on span "Yes" at bounding box center [224, 352] width 21 height 17
click at [206, 357] on input "Yes" at bounding box center [206, 357] width 0 height 0
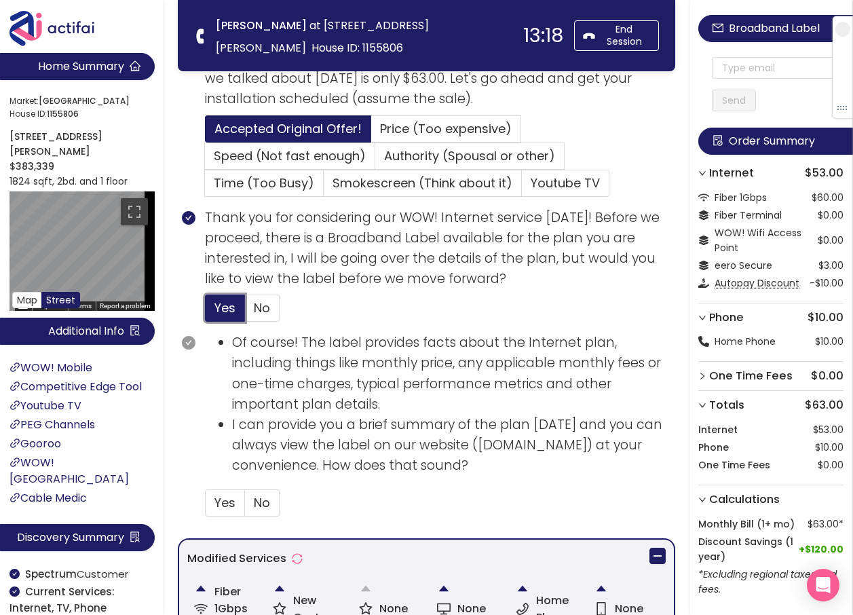
scroll to position [407, 0]
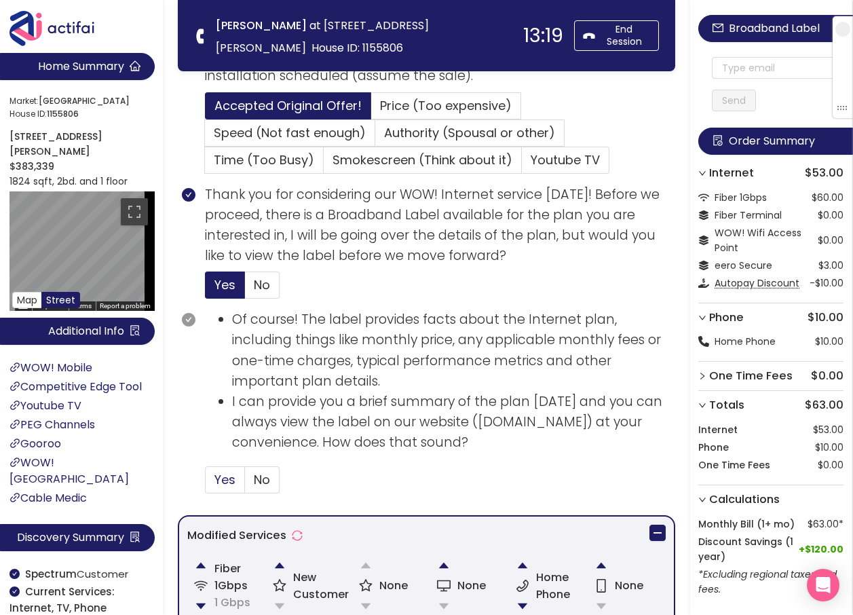
click at [229, 483] on span "Yes" at bounding box center [224, 479] width 21 height 17
click at [206, 484] on input "Yes" at bounding box center [206, 484] width 0 height 0
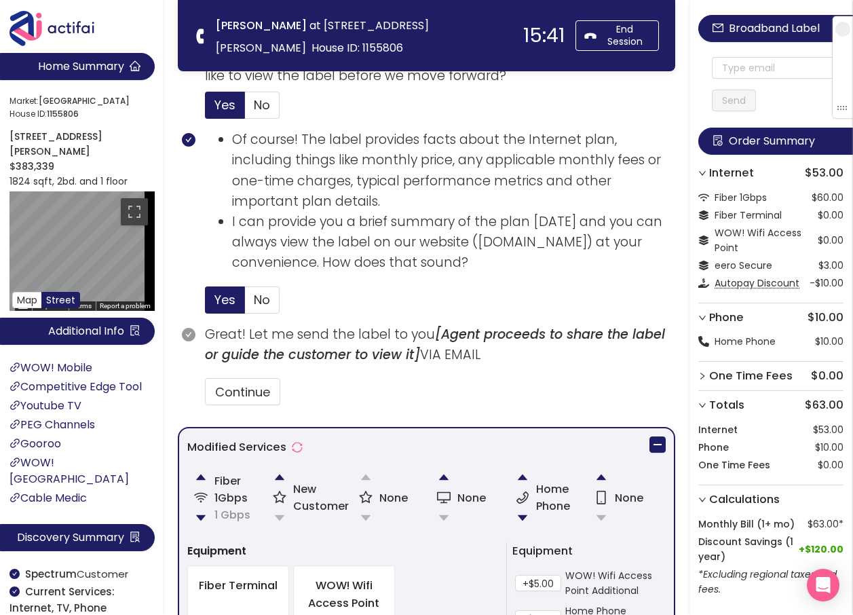
scroll to position [611, 0]
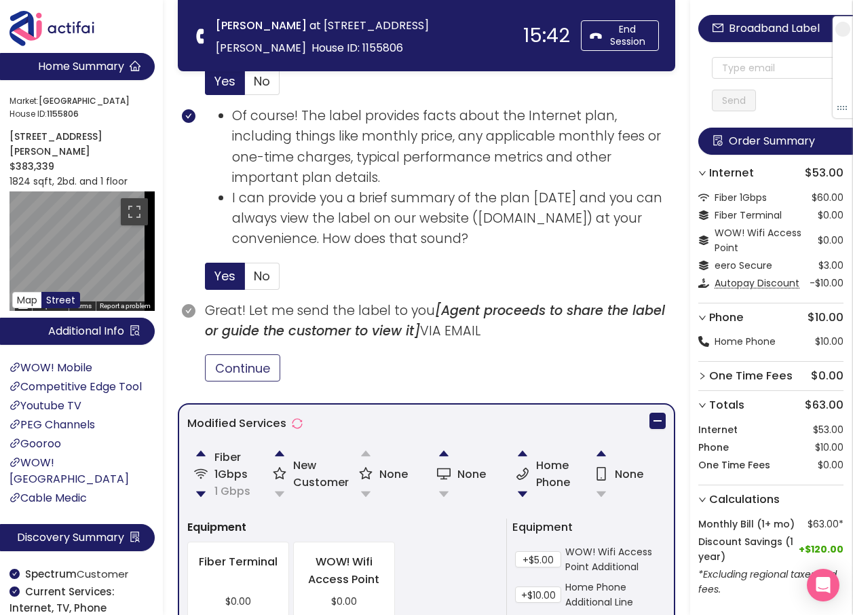
click at [229, 365] on button "Continue" at bounding box center [242, 367] width 75 height 27
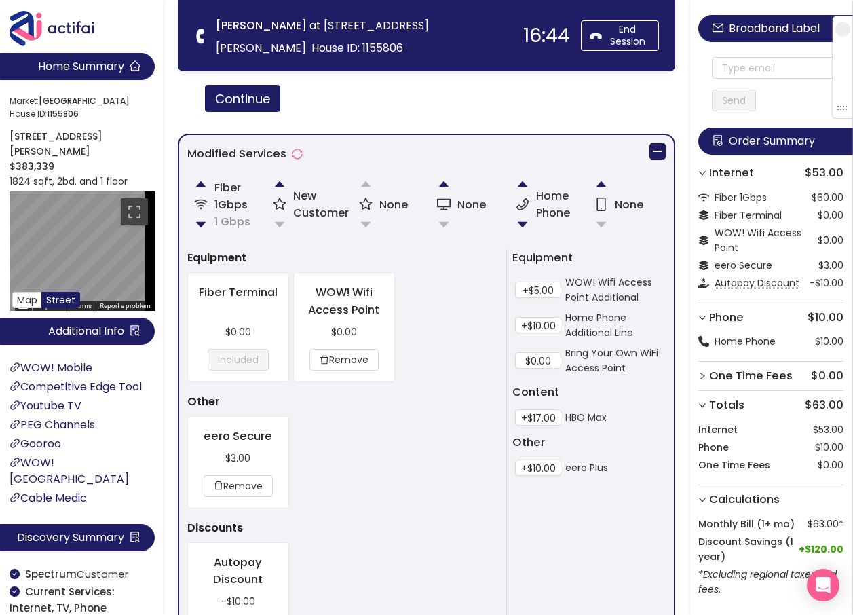
scroll to position [879, 0]
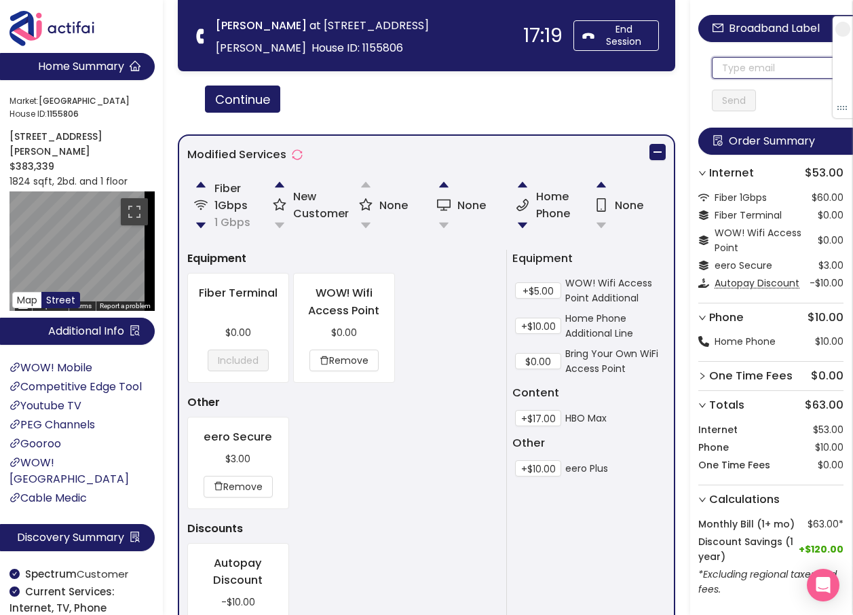
click at [760, 73] on input "text" at bounding box center [778, 68] width 132 height 22
paste input "[EMAIL_ADDRESS][DOMAIN_NAME]"
type input "[EMAIL_ADDRESS][DOMAIN_NAME]"
click at [739, 100] on button "Send" at bounding box center [734, 101] width 44 height 22
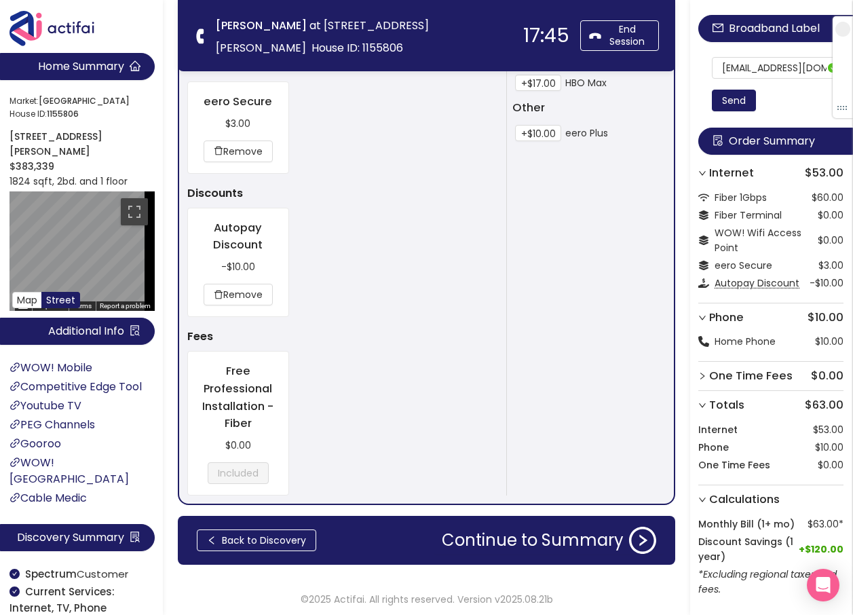
scroll to position [1218, 0]
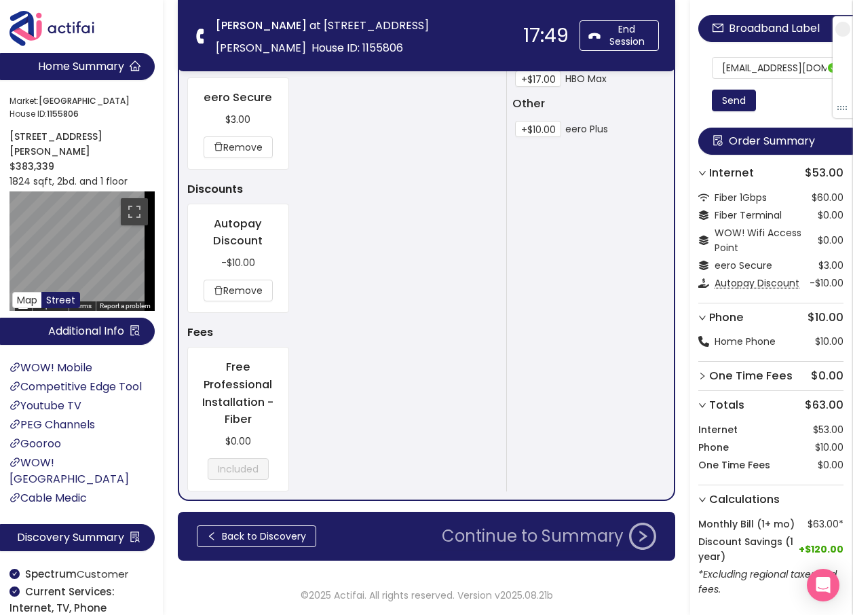
click at [521, 539] on button "Continue to Summary" at bounding box center [549, 535] width 231 height 27
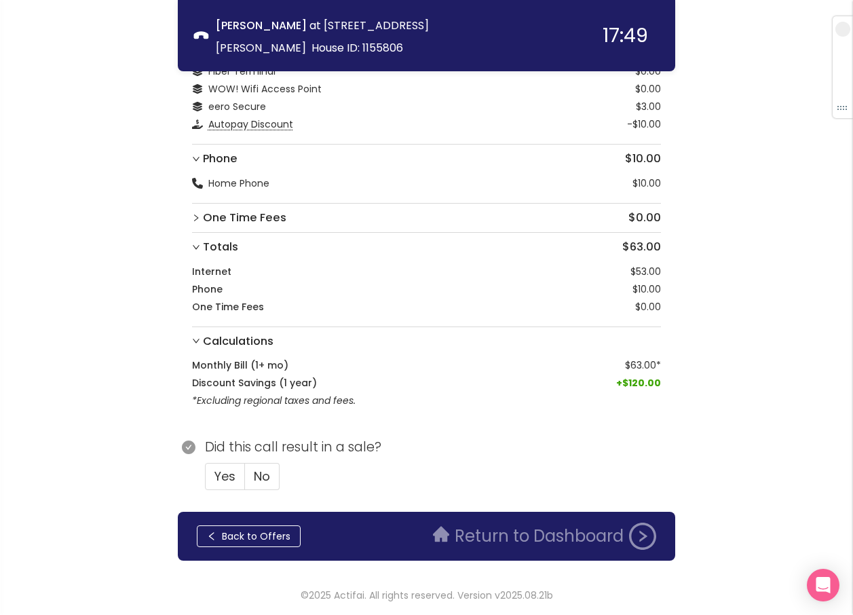
scroll to position [102, 0]
click at [222, 472] on span "Yes" at bounding box center [224, 475] width 21 height 17
click at [206, 480] on input "Yes" at bounding box center [206, 480] width 0 height 0
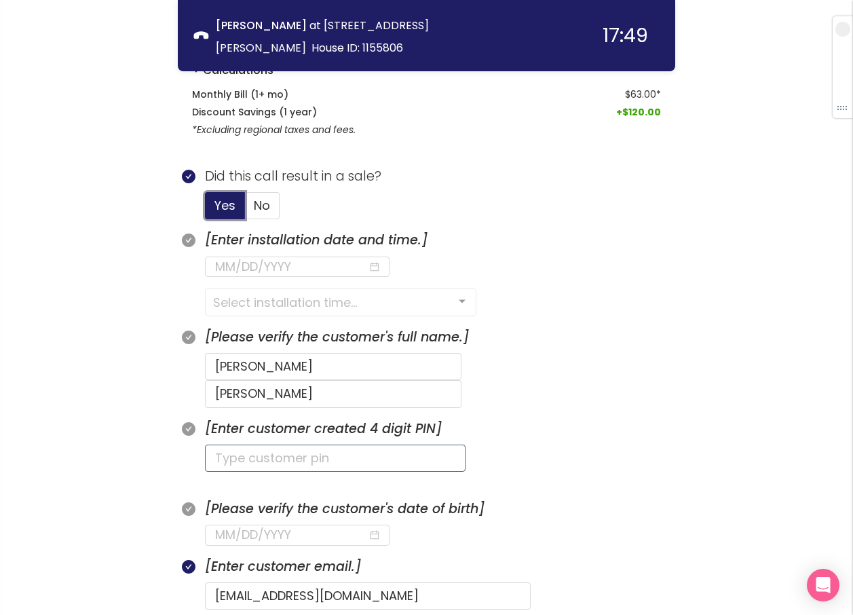
scroll to position [373, 0]
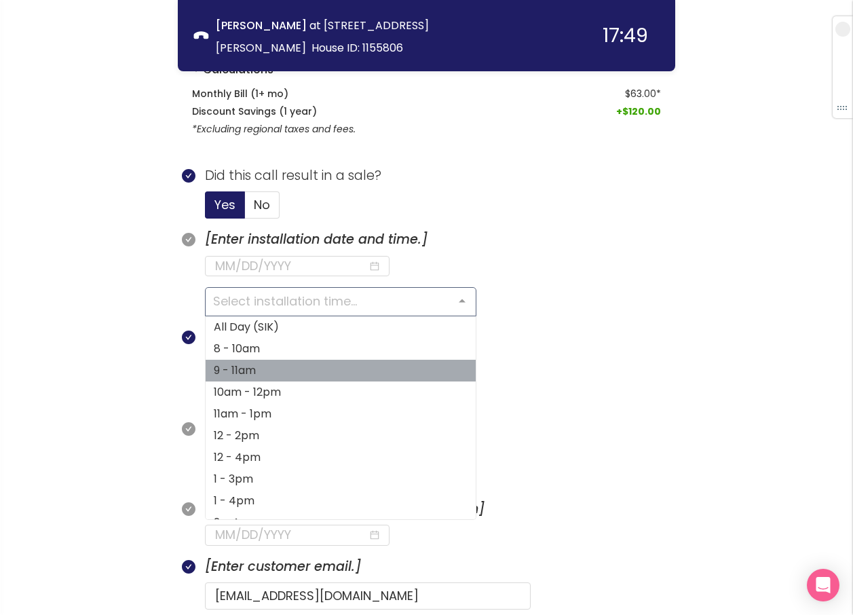
click at [254, 371] on span "9 - 11am" at bounding box center [235, 370] width 42 height 16
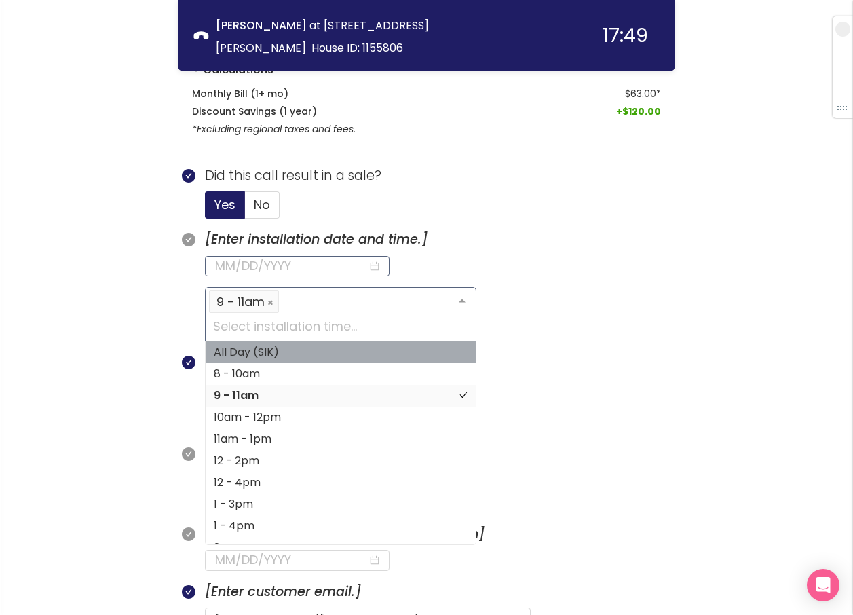
click at [235, 266] on input at bounding box center [291, 265] width 153 height 19
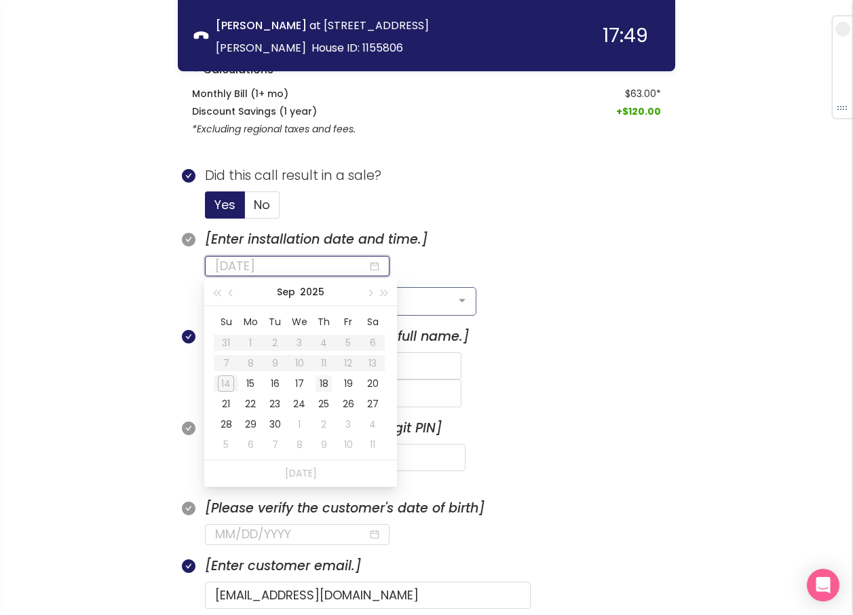
type input "[DATE]"
click at [319, 381] on div "18" at bounding box center [323, 383] width 16 height 16
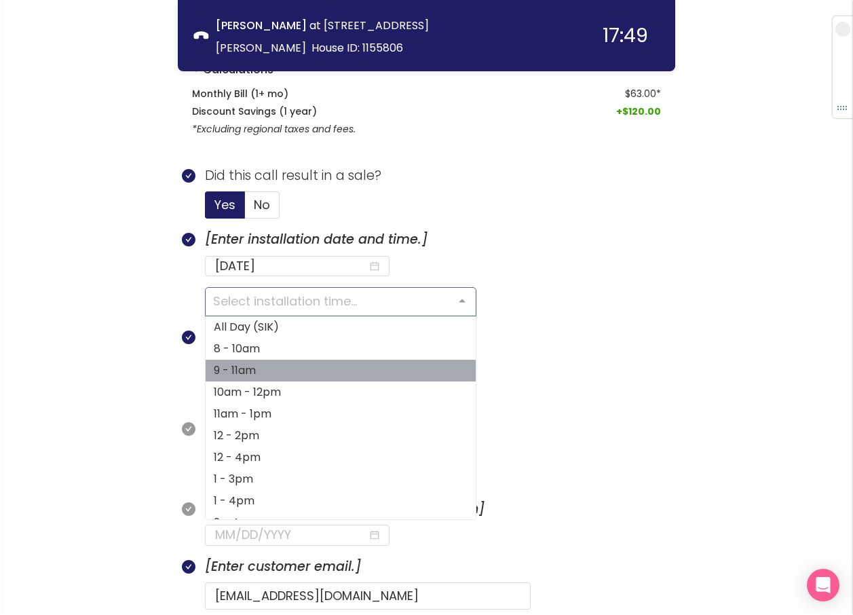
click at [237, 369] on span "9 - 11am" at bounding box center [235, 370] width 42 height 16
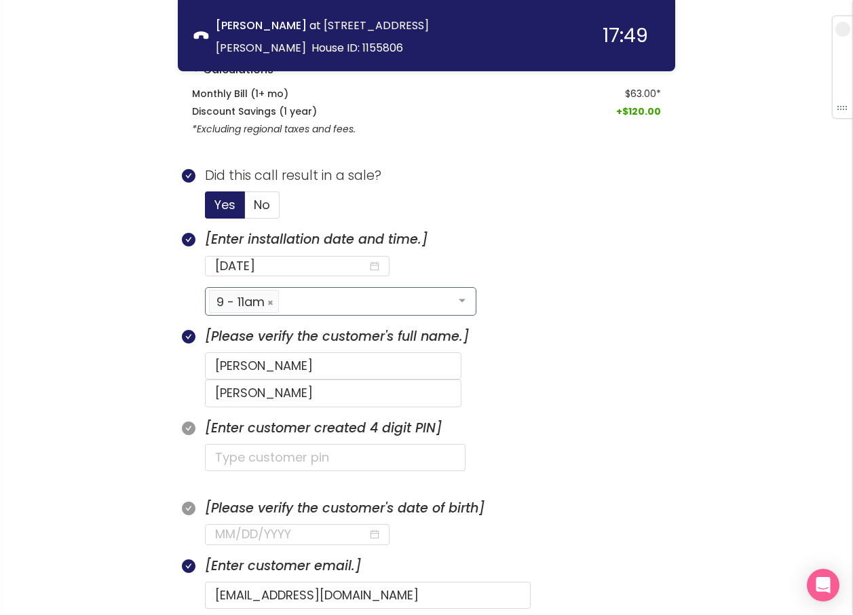
click at [242, 444] on input "text" at bounding box center [335, 457] width 261 height 27
click at [265, 444] on input "text" at bounding box center [335, 457] width 261 height 27
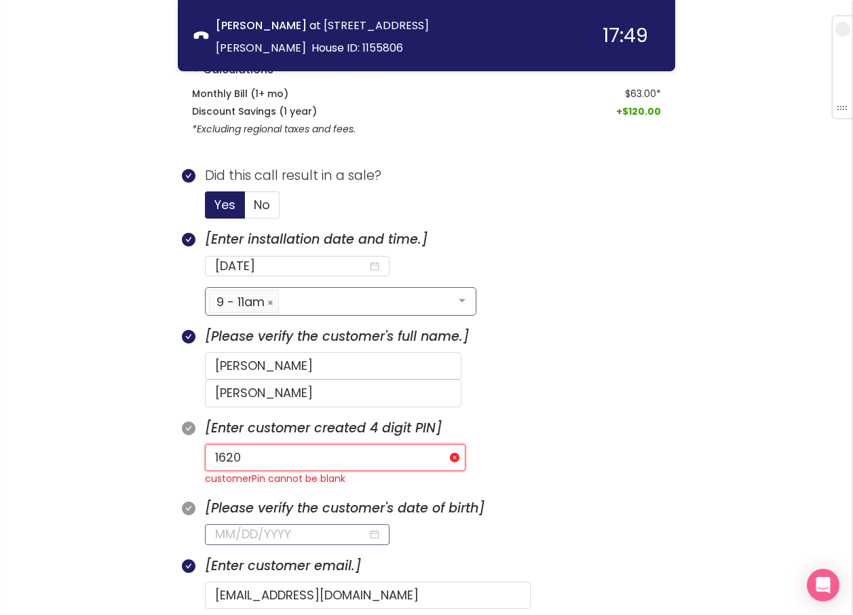
type input "1620"
click at [258, 524] on input at bounding box center [291, 533] width 153 height 19
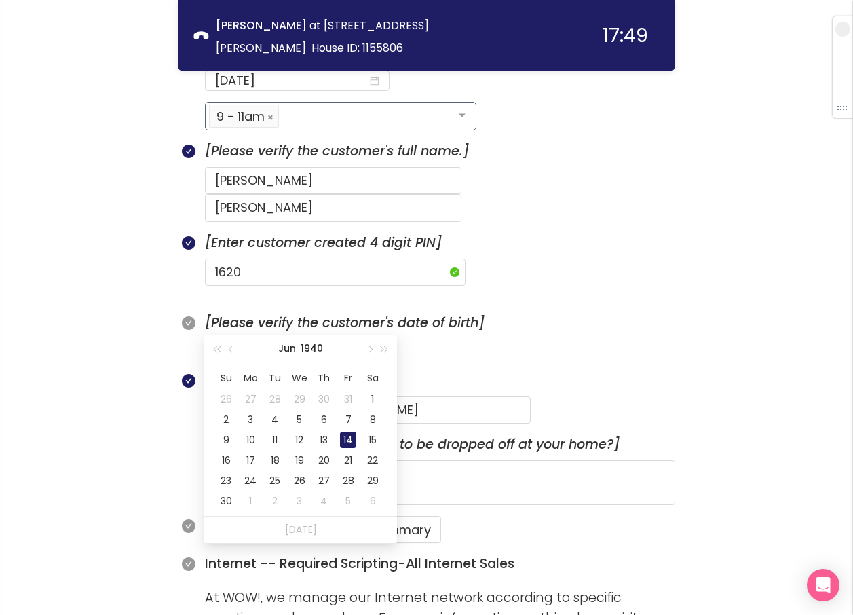
scroll to position [577, 0]
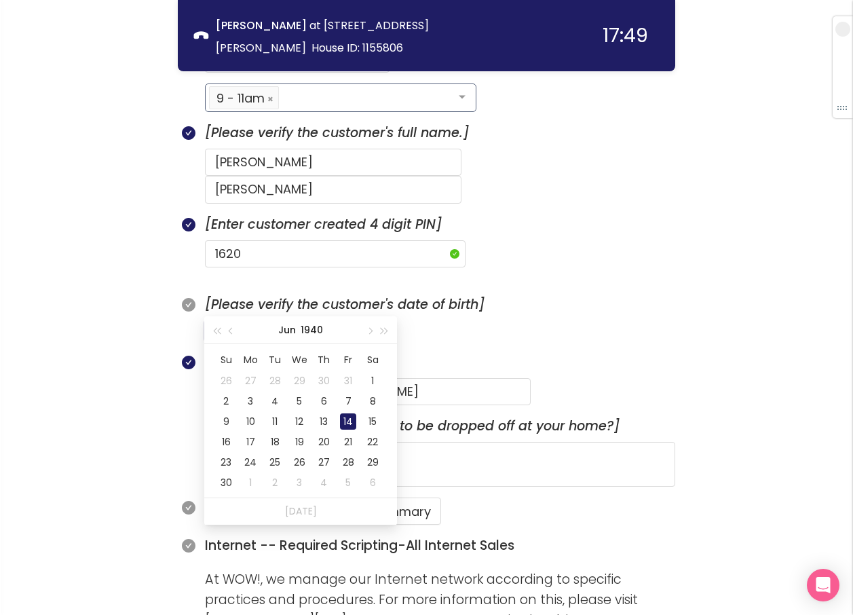
click at [346, 421] on div "14" at bounding box center [348, 421] width 16 height 16
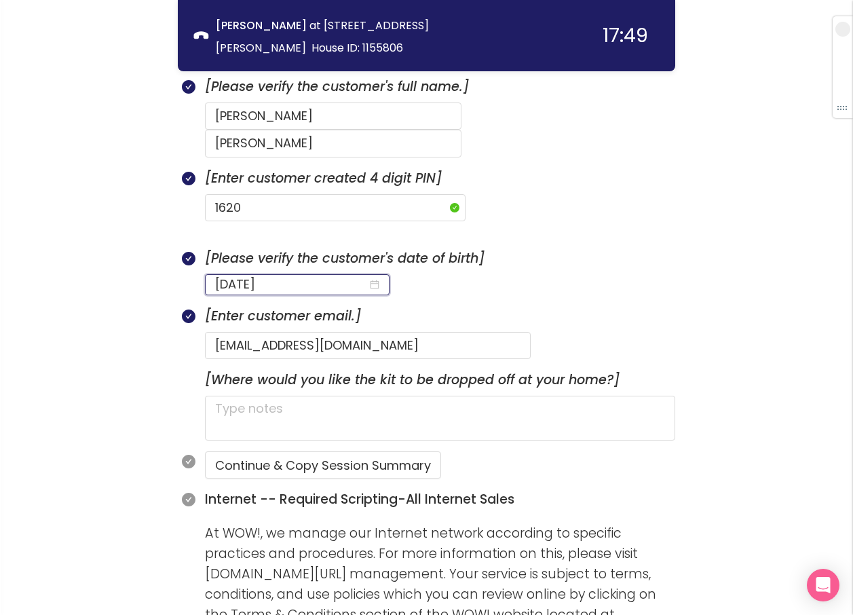
scroll to position [644, 0]
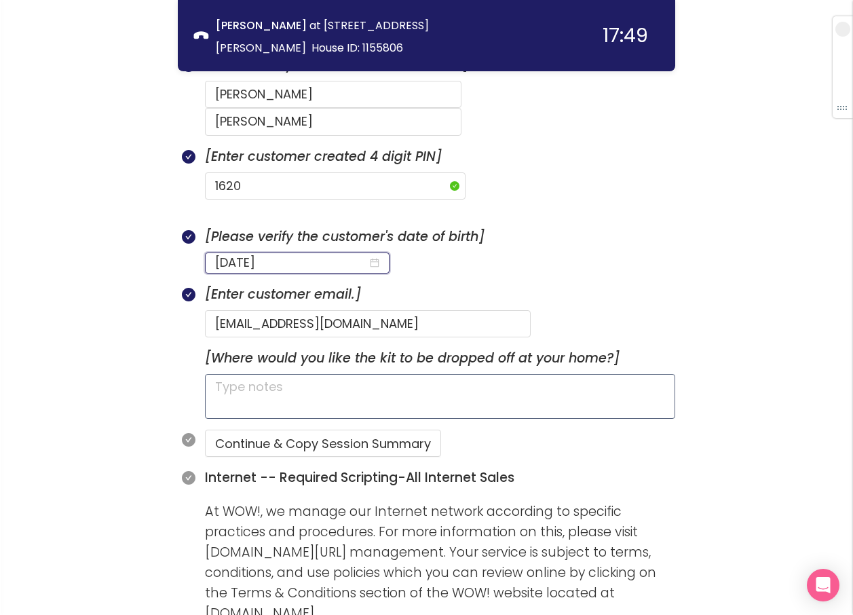
type input "[DATE]"
drag, startPoint x: 259, startPoint y: 363, endPoint x: 266, endPoint y: 362, distance: 6.8
click at [261, 374] on textarea at bounding box center [440, 396] width 470 height 45
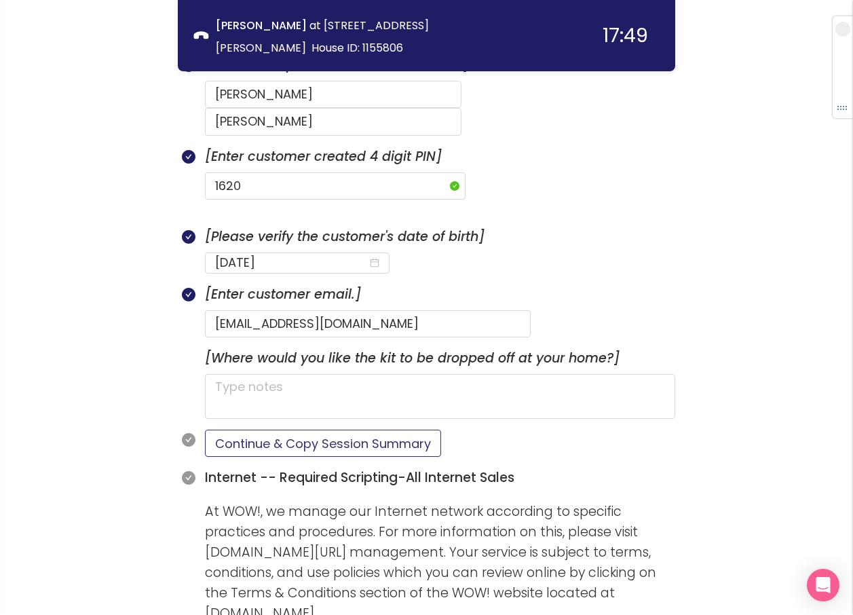
click at [340, 429] on button "Continue & Copy Session Summary" at bounding box center [323, 442] width 236 height 27
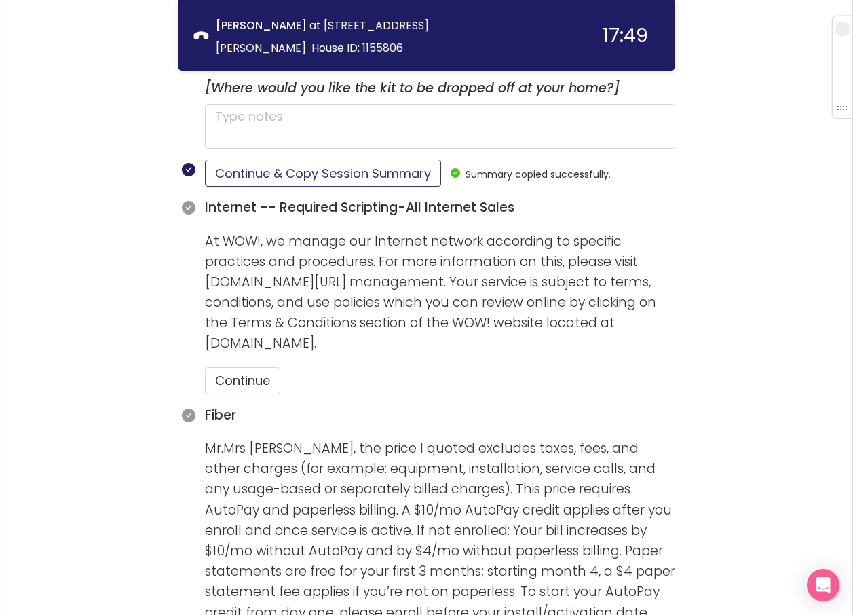
scroll to position [916, 0]
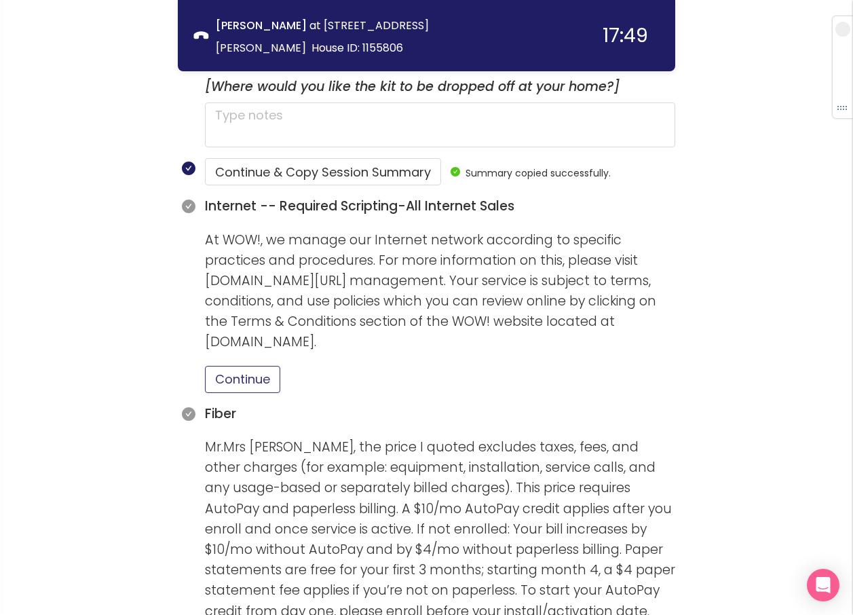
click at [261, 366] on button "Continue" at bounding box center [242, 379] width 75 height 27
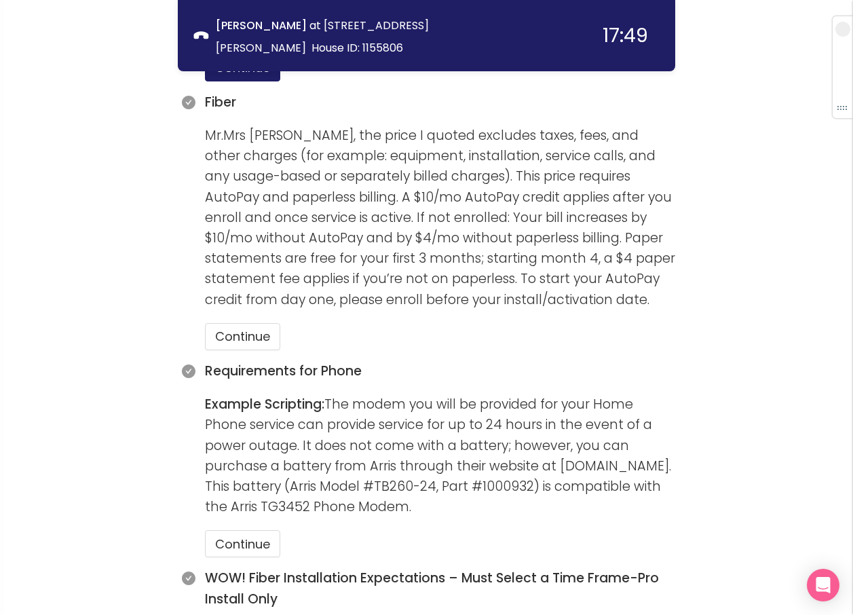
scroll to position [1255, 0]
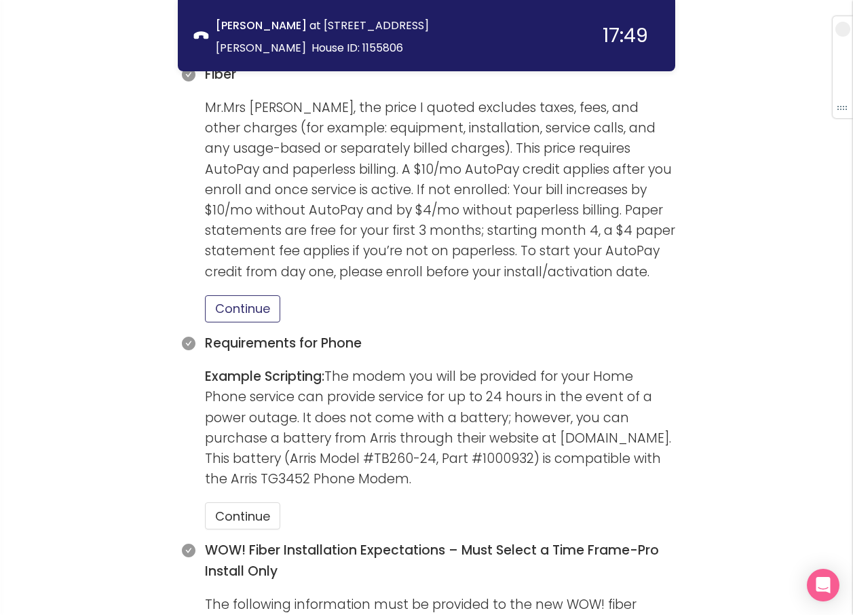
click at [236, 295] on button "Continue" at bounding box center [242, 308] width 75 height 27
click at [255, 502] on button "Continue" at bounding box center [242, 515] width 75 height 27
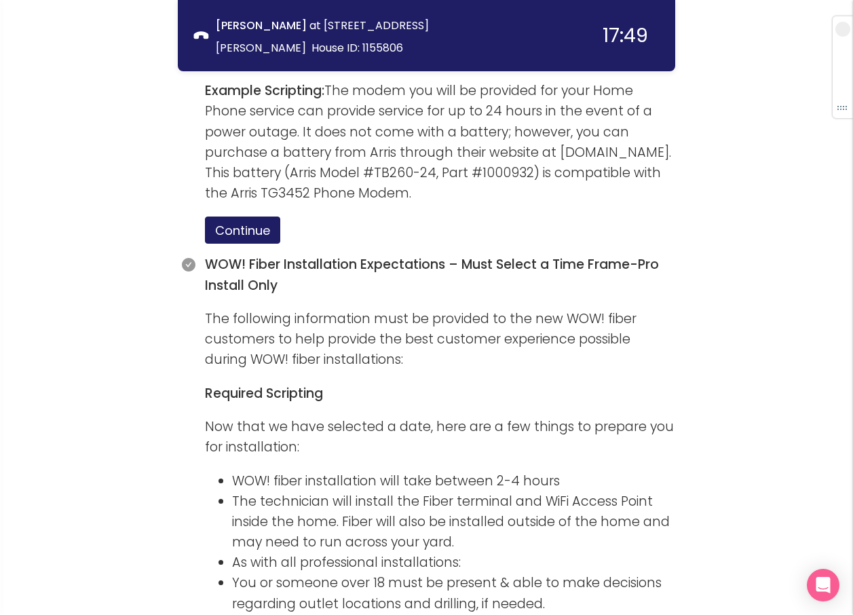
scroll to position [1560, 0]
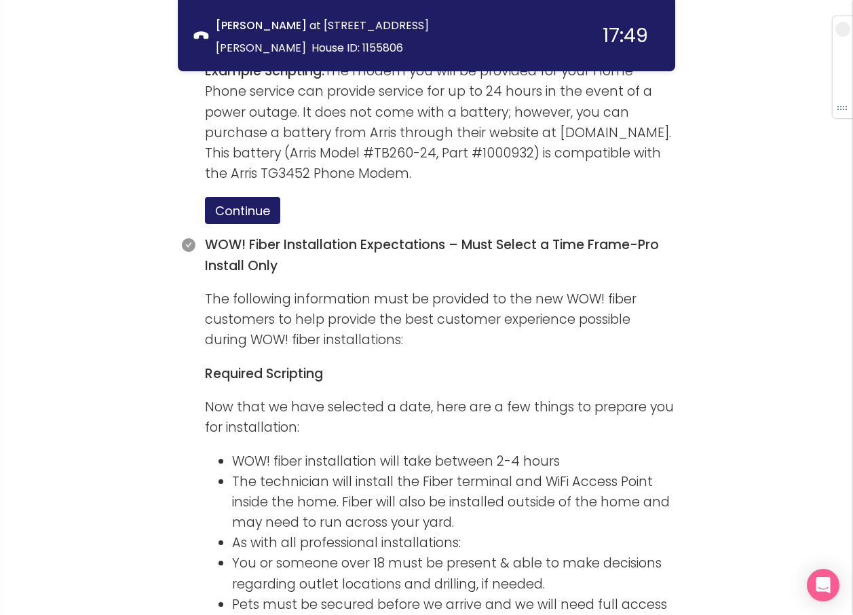
click at [655, 143] on p "Example Scripting: The modem you will be provided for your Home Phone service c…" at bounding box center [440, 122] width 470 height 123
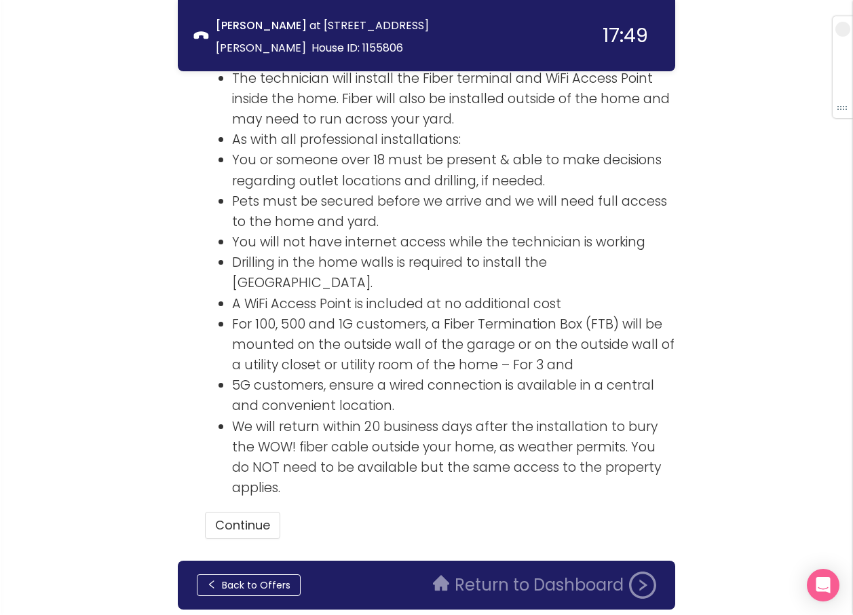
scroll to position [1964, 0]
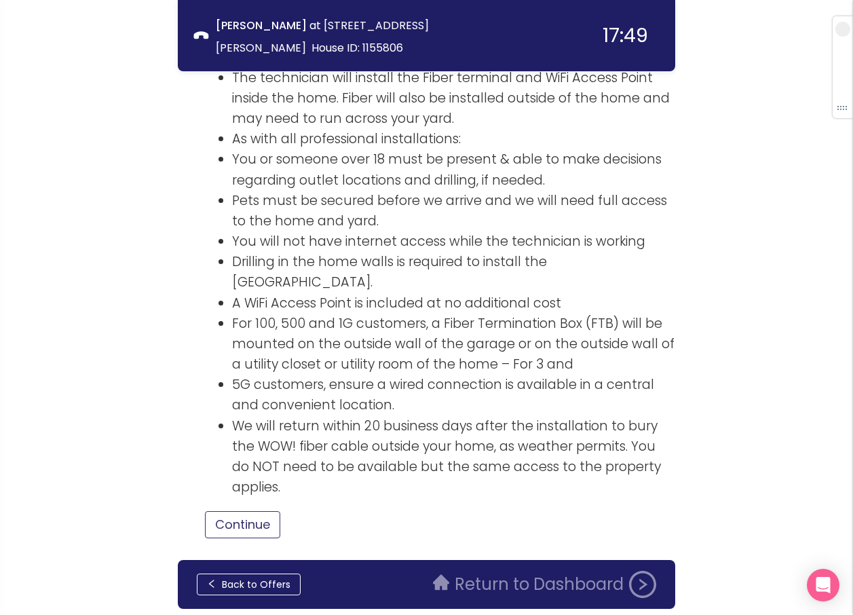
drag, startPoint x: 232, startPoint y: 473, endPoint x: 249, endPoint y: 463, distance: 19.8
click at [233, 511] on button "Continue" at bounding box center [242, 524] width 75 height 27
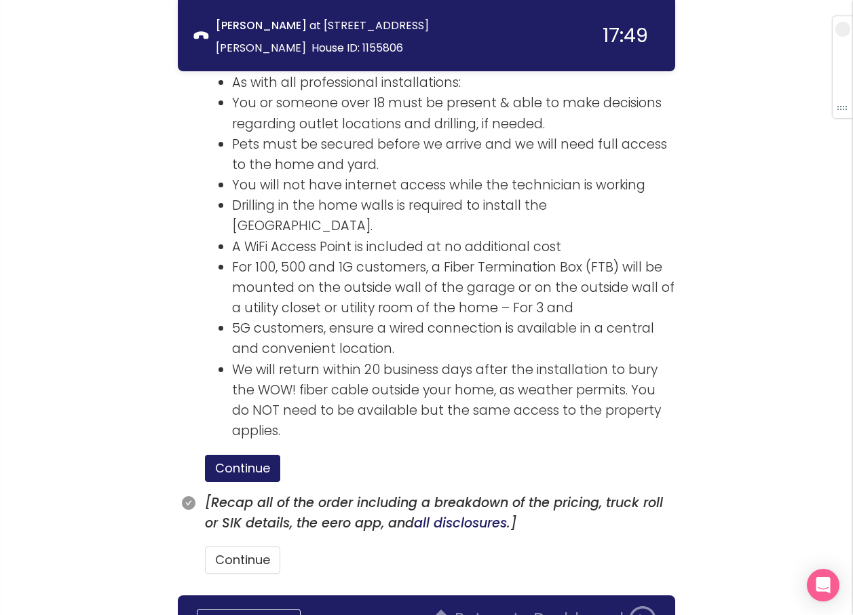
scroll to position [2056, 0]
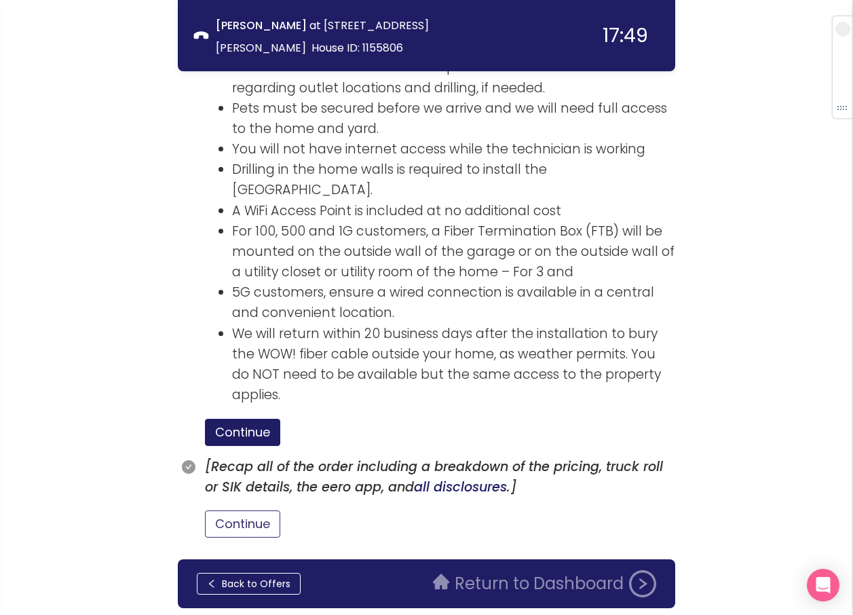
click at [269, 510] on button "Continue" at bounding box center [242, 523] width 75 height 27
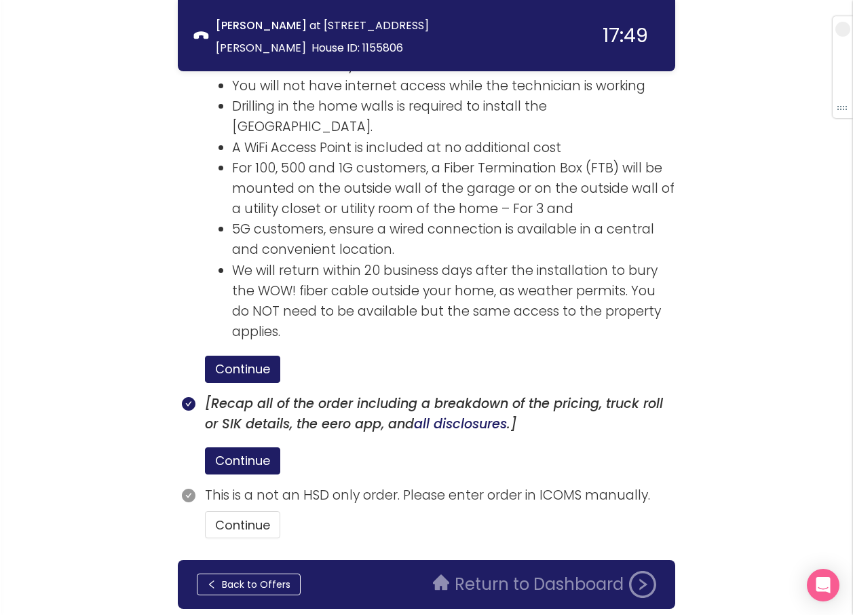
scroll to position [2120, 0]
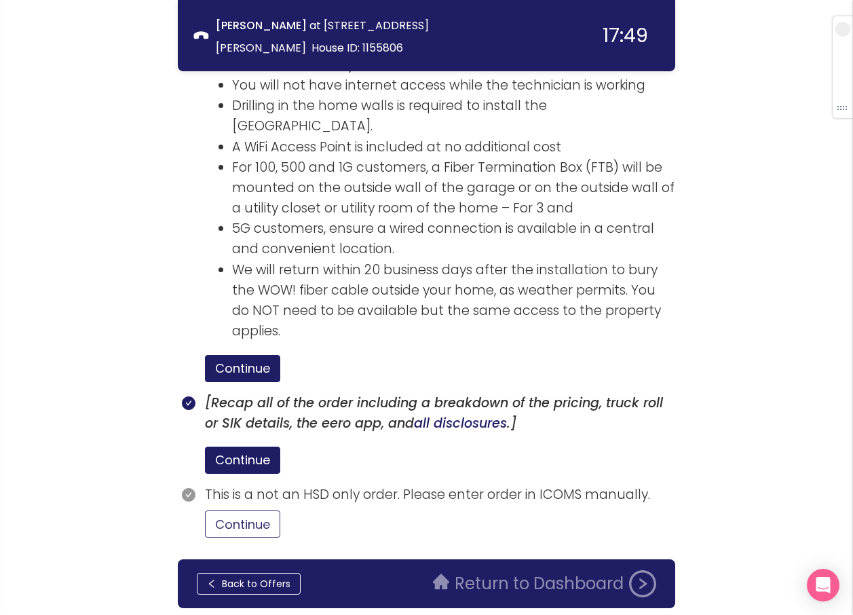
click at [269, 510] on button "Continue" at bounding box center [242, 523] width 75 height 27
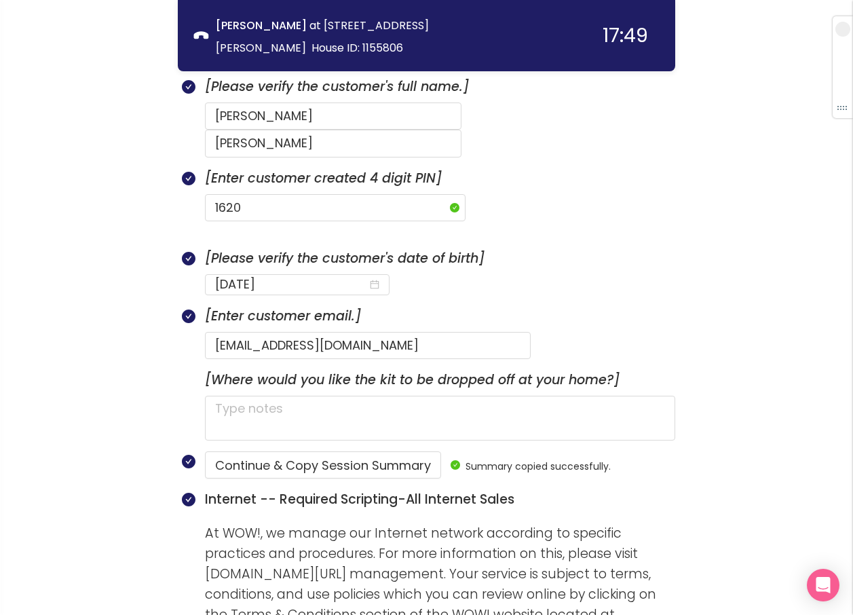
scroll to position [560, 0]
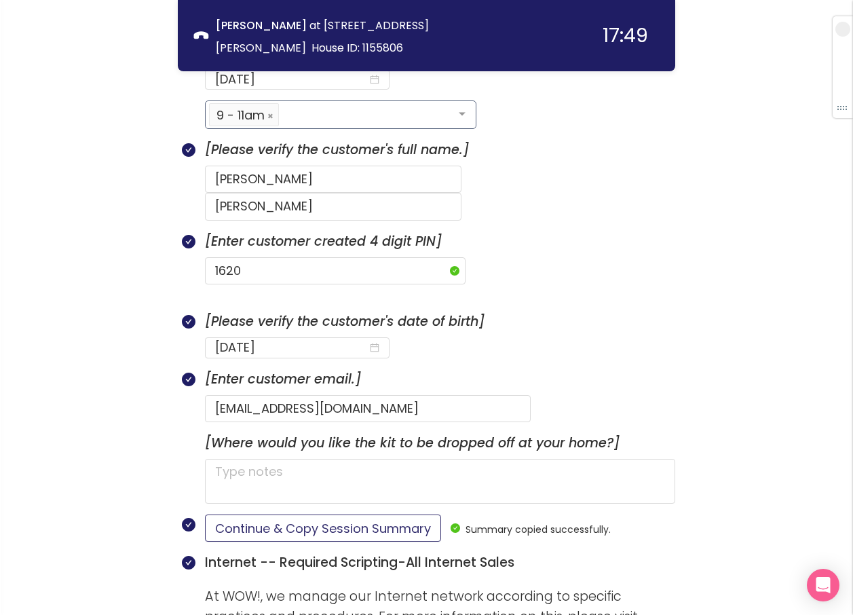
click at [353, 514] on button "Continue & Copy Session Summary" at bounding box center [323, 527] width 236 height 27
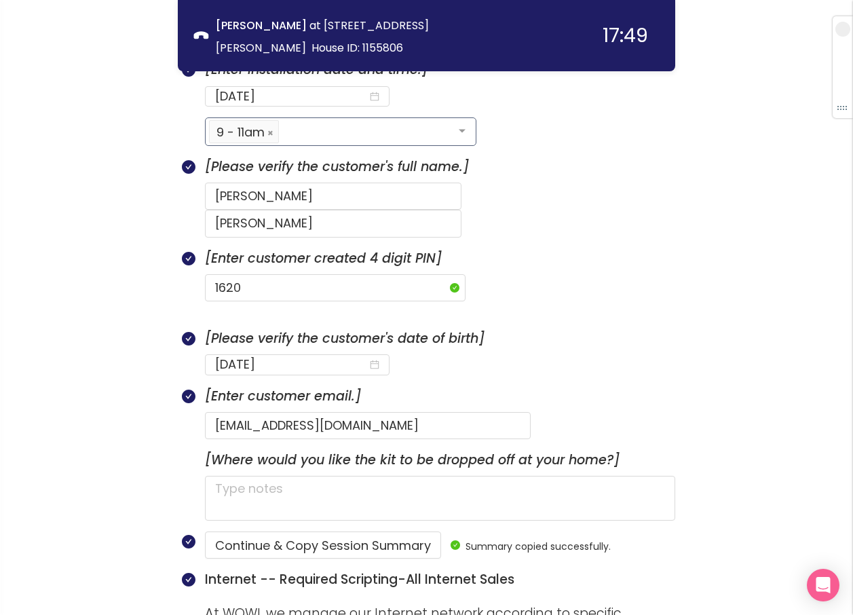
scroll to position [492, 0]
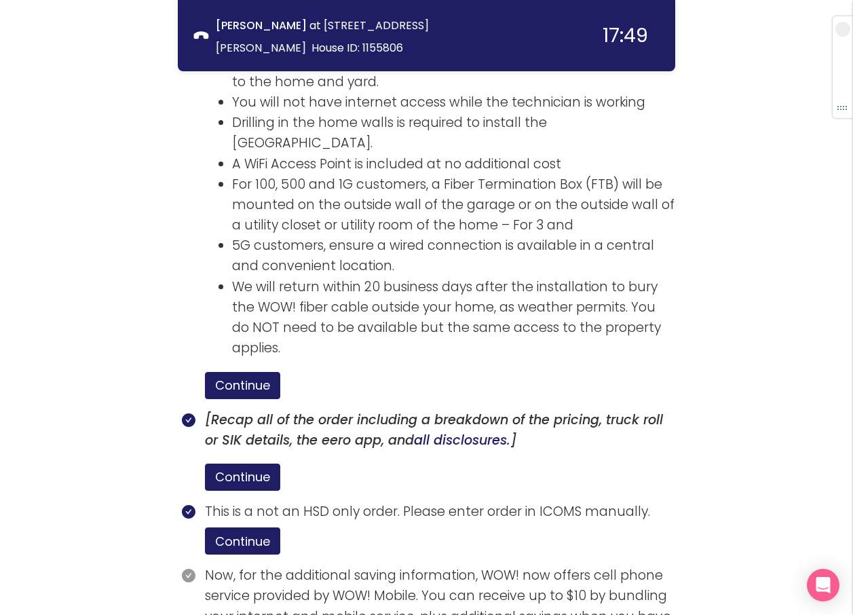
scroll to position [2245, 0]
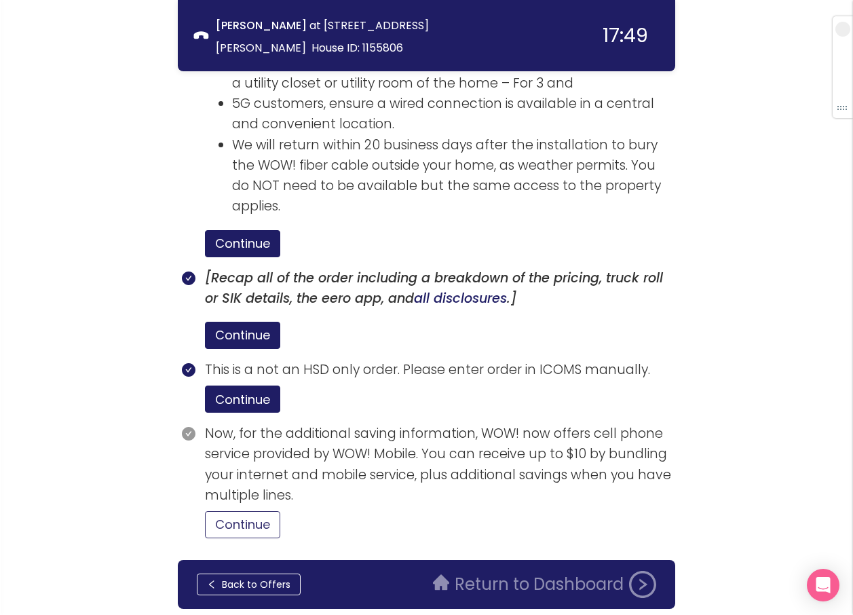
click at [276, 511] on button "Continue" at bounding box center [242, 524] width 75 height 27
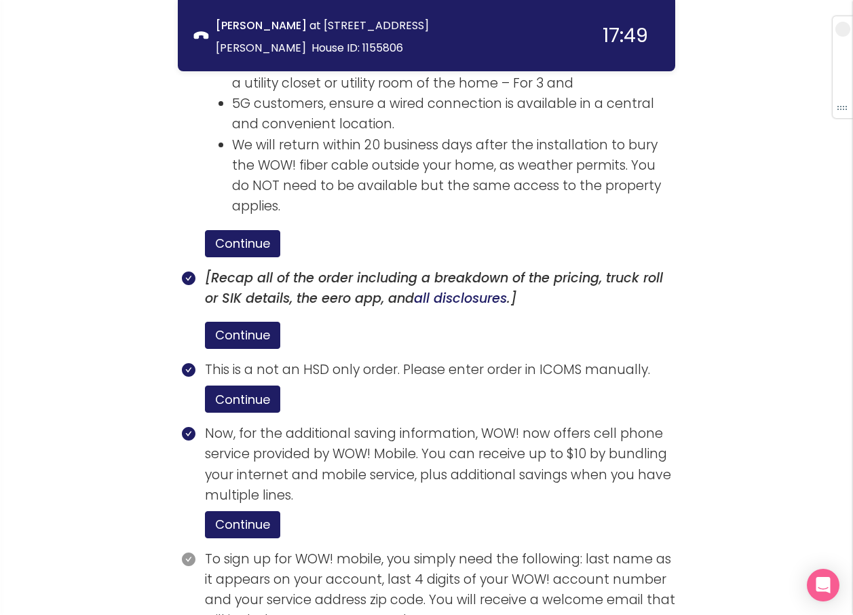
scroll to position [2370, 0]
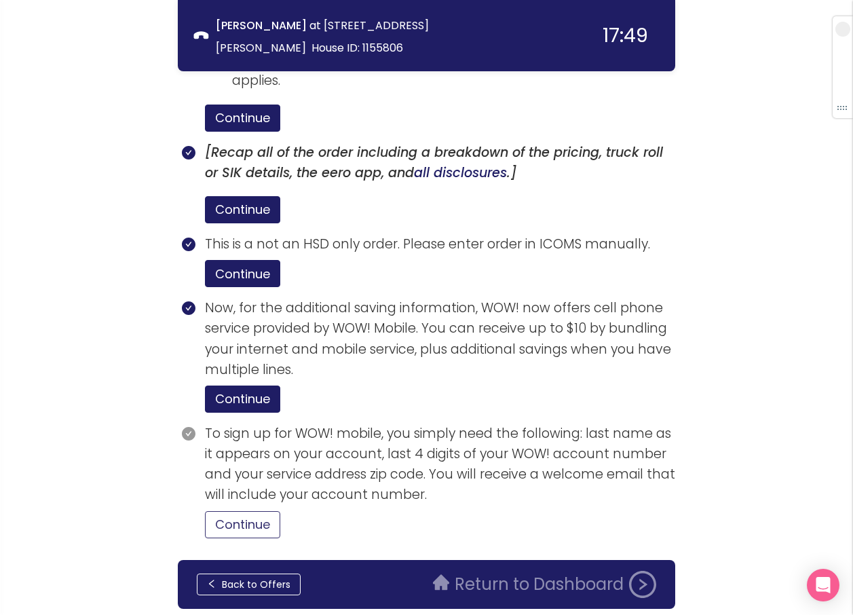
click at [267, 511] on button "Continue" at bounding box center [242, 524] width 75 height 27
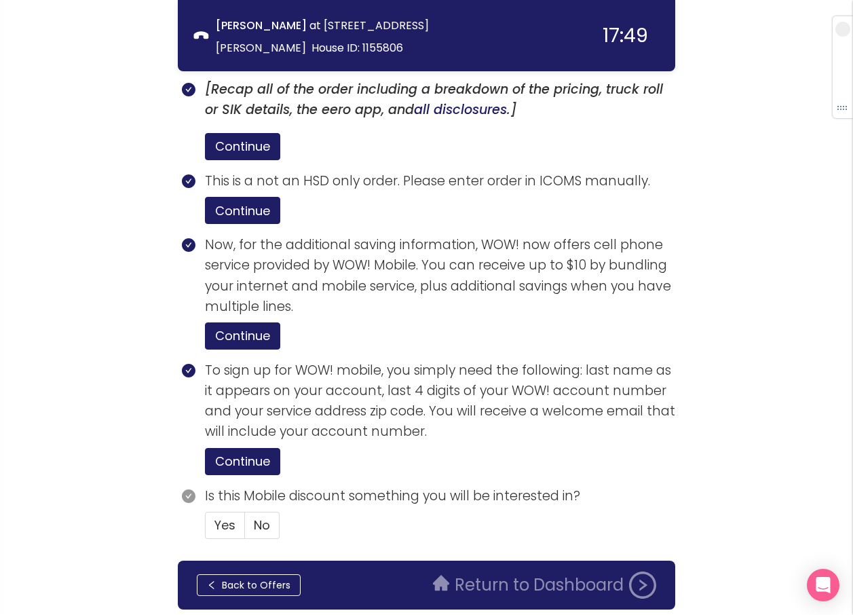
scroll to position [2434, 0]
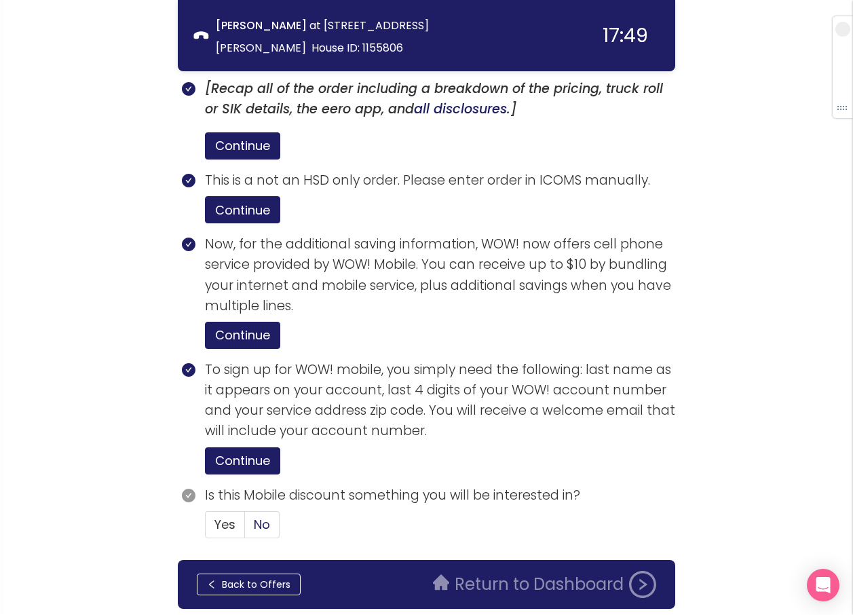
click at [258, 516] on span "No" at bounding box center [262, 524] width 16 height 17
click at [245, 528] on input "No" at bounding box center [245, 528] width 0 height 0
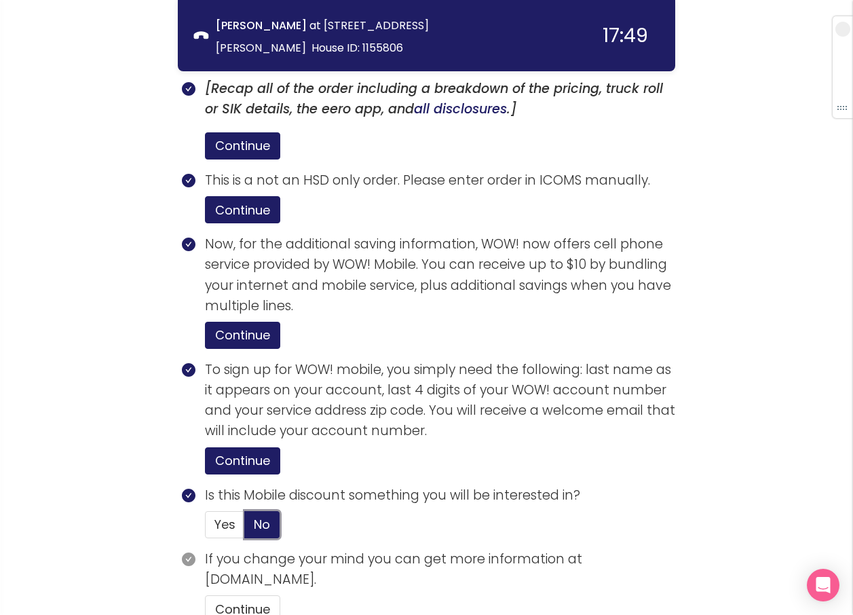
scroll to position [2519, 0]
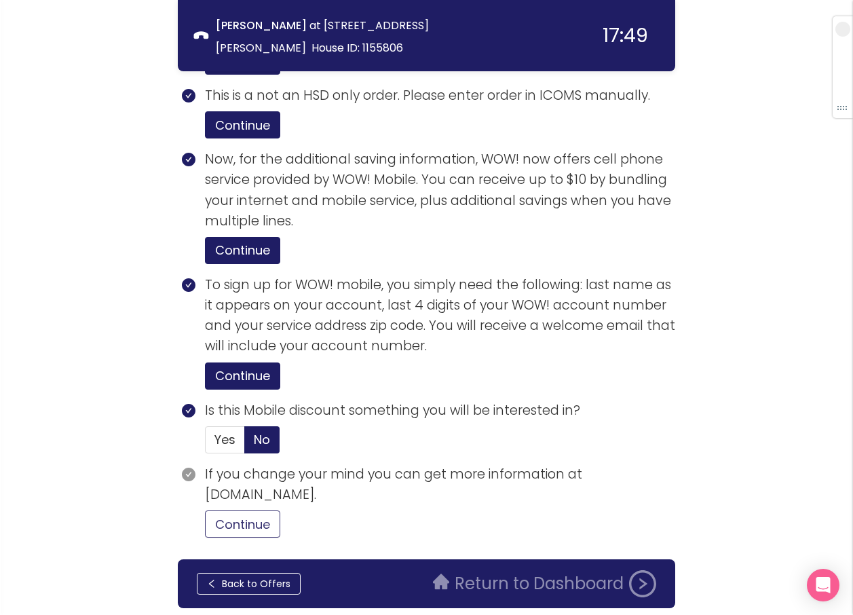
click at [271, 510] on button "Continue" at bounding box center [242, 523] width 75 height 27
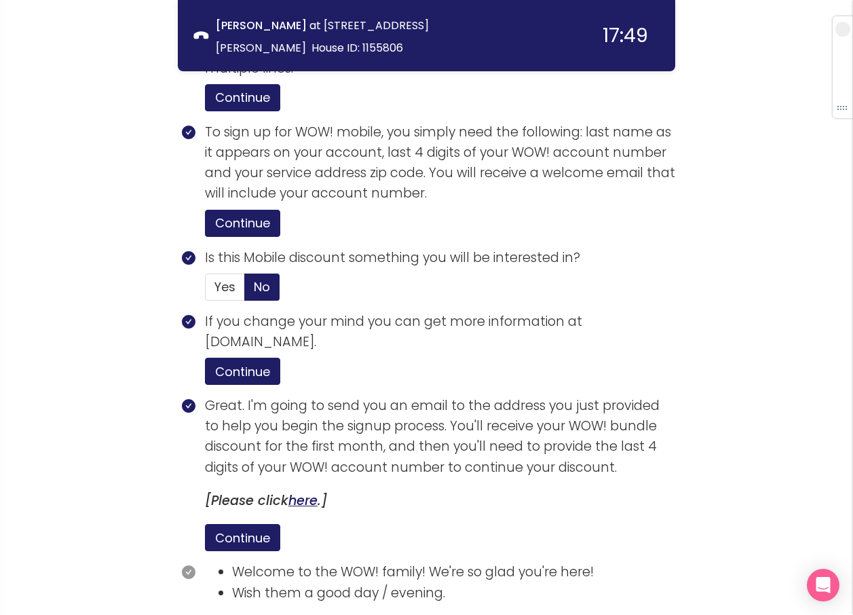
scroll to position [2777, 0]
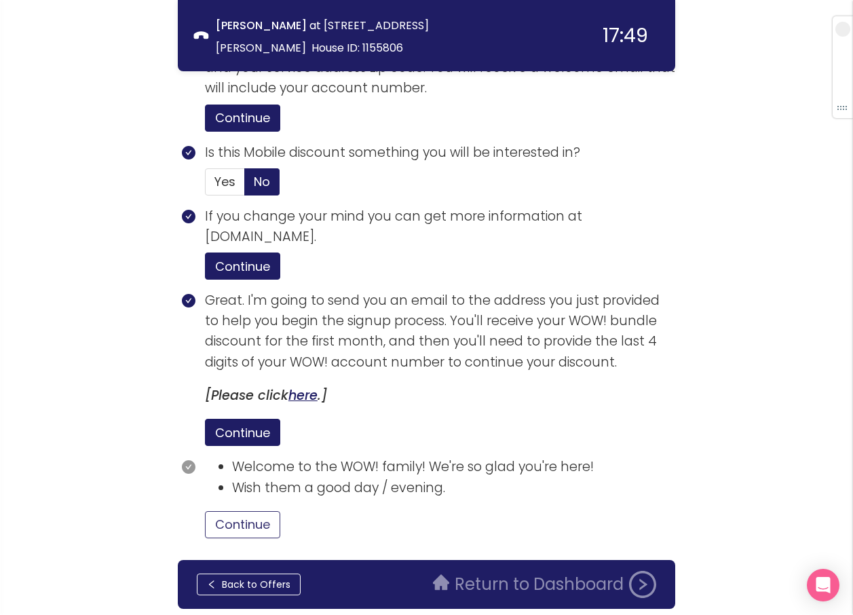
click at [251, 511] on button "Continue" at bounding box center [242, 524] width 75 height 27
click at [474, 571] on button "Return to Dashboard" at bounding box center [544, 584] width 239 height 27
